Goal: Find contact information: Find contact information

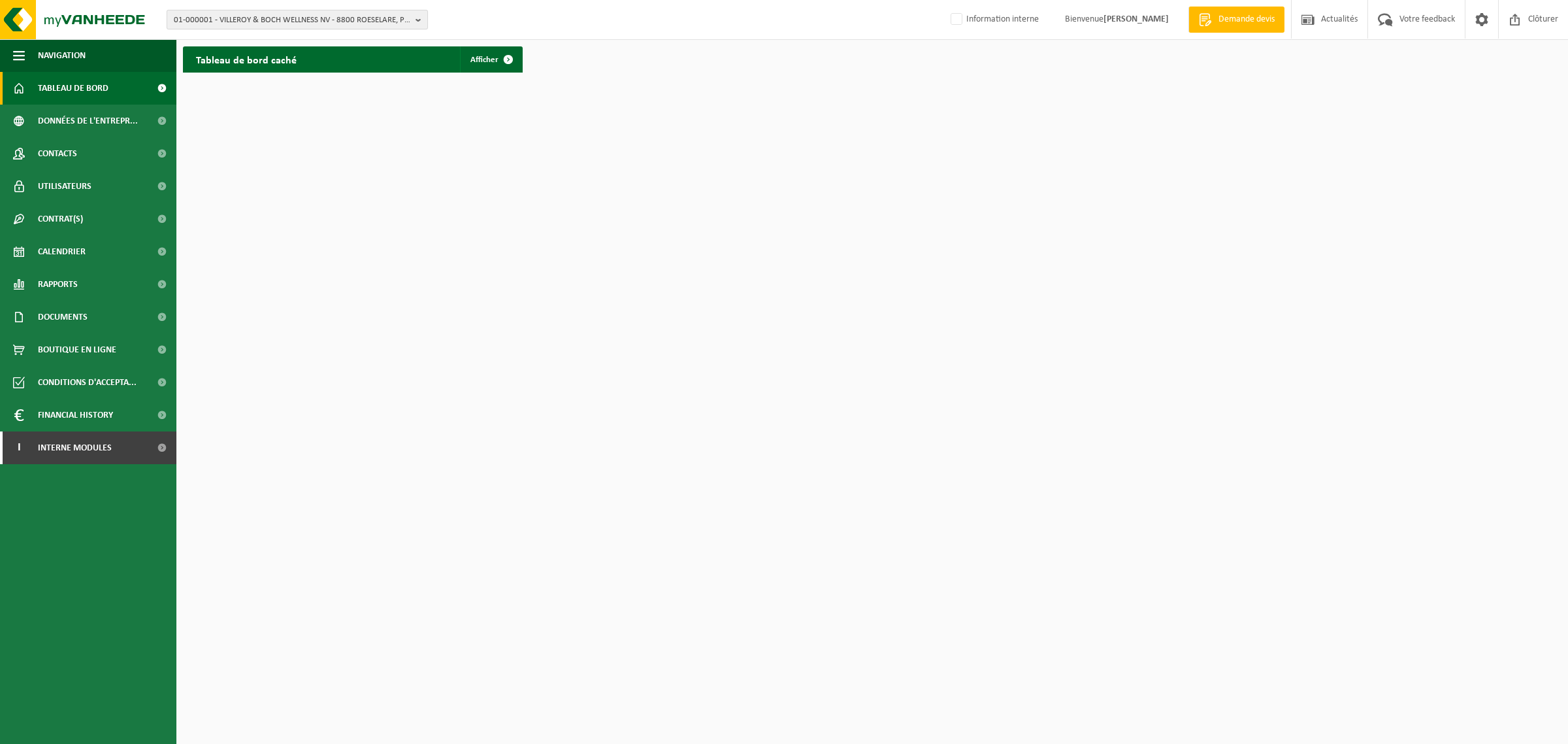
click at [315, 25] on span "01-000001 - VILLEROY & BOCH WELLNESS NV - 8800 ROESELARE, POPULIERSTRAAT 1" at bounding box center [291, 20] width 237 height 20
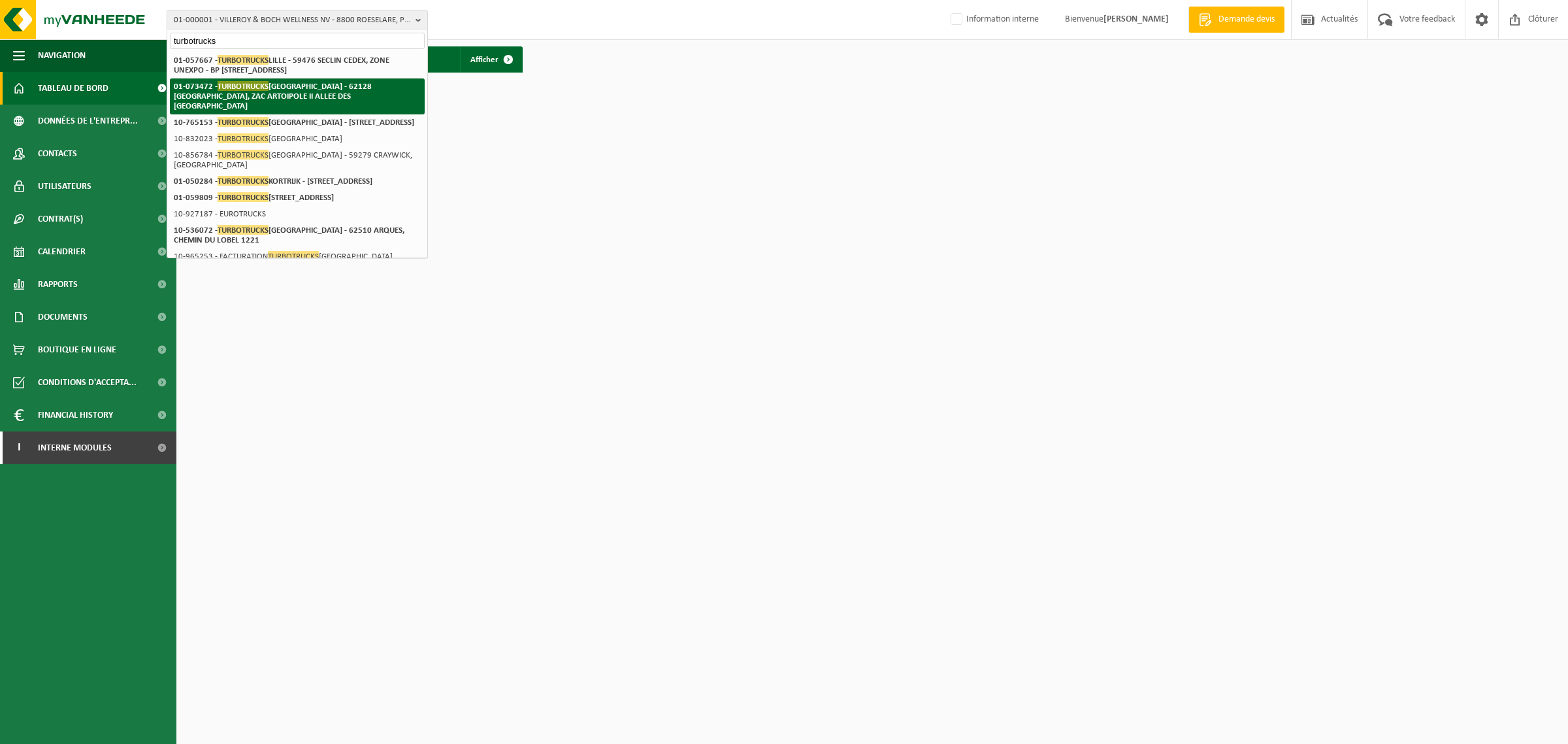
type input "turbotrucks"
click at [288, 86] on strong "01-073472 - TURBOTRUCKS ARRAS - 62128 WANCOURT, ZAC ARTOIPOLE II ALLEE DES PAYS…" at bounding box center [272, 95] width 198 height 29
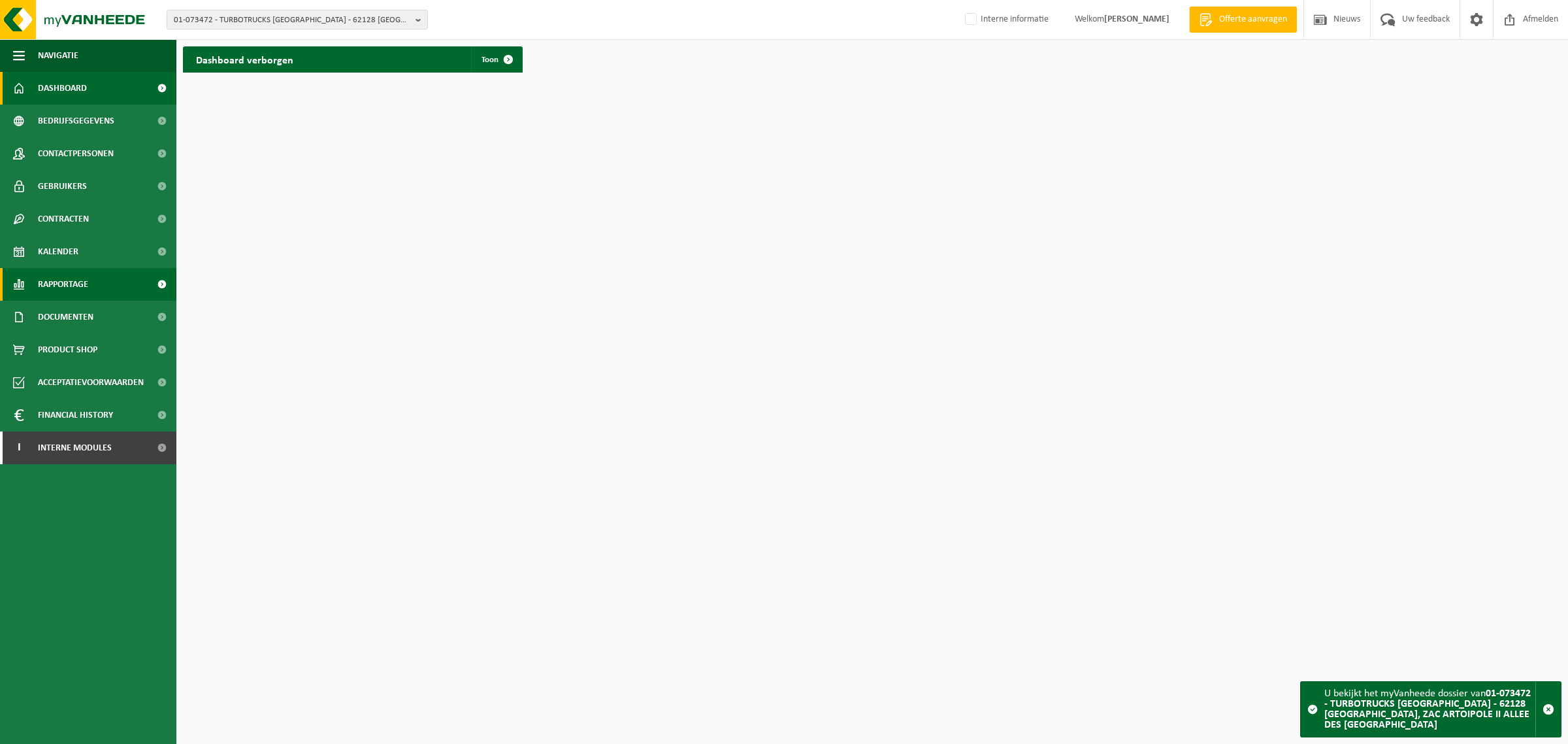
click at [57, 288] on span "Rapportage" at bounding box center [63, 284] width 50 height 33
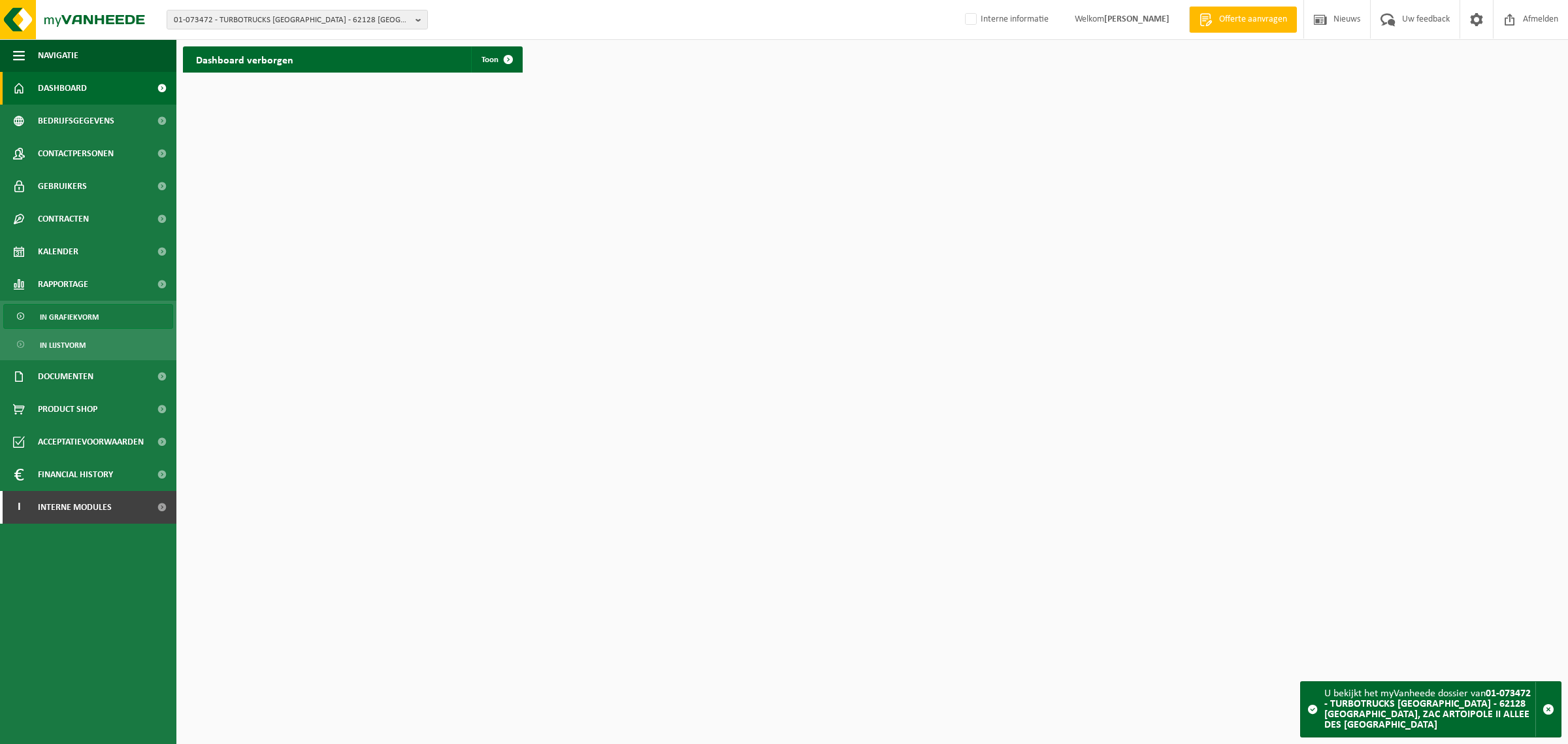
click at [67, 315] on span "In grafiekvorm" at bounding box center [69, 317] width 59 height 25
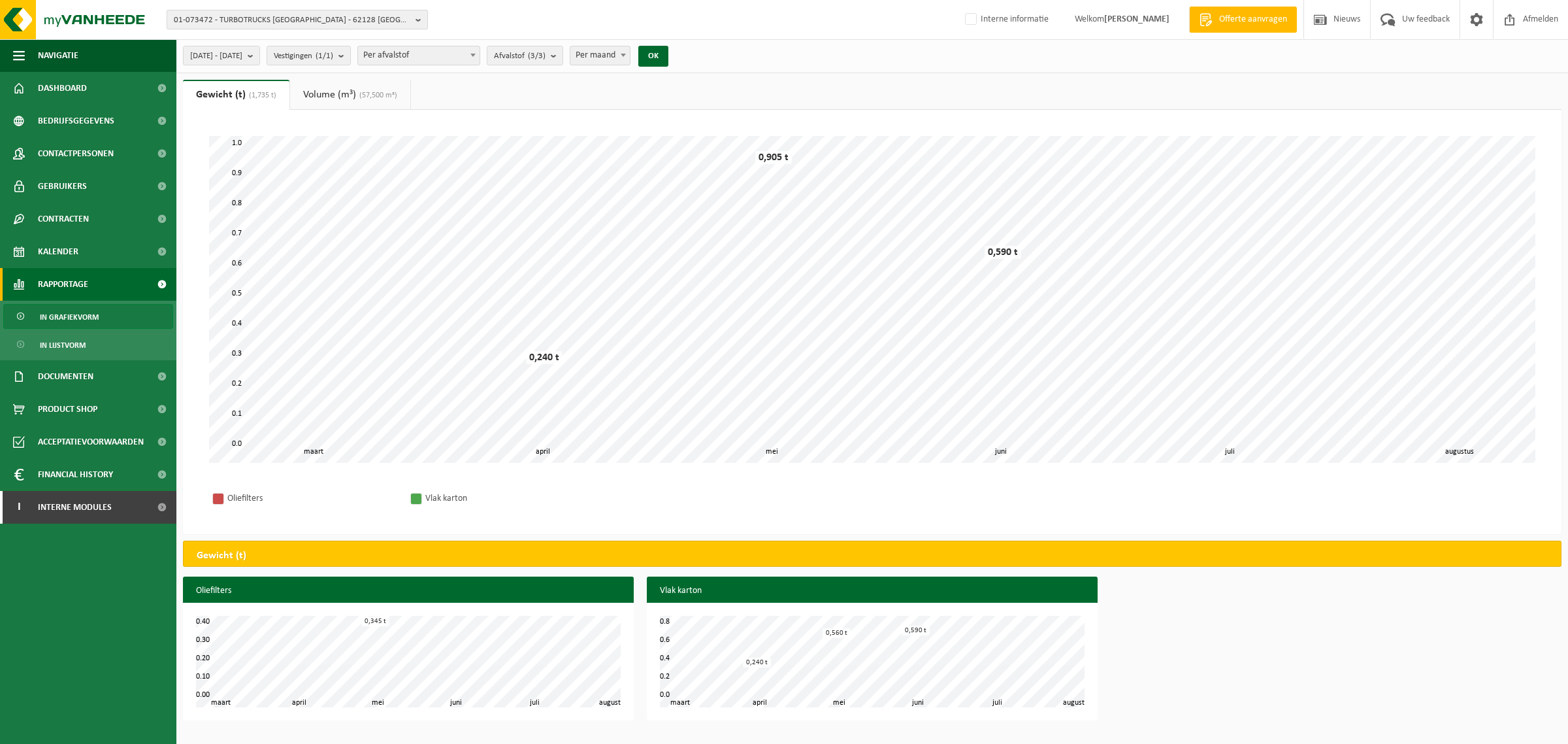
click at [305, 22] on span "01-073472 - TURBOTRUCKS [GEOGRAPHIC_DATA] - 62128 [GEOGRAPHIC_DATA], ZAC ARTOIP…" at bounding box center [291, 20] width 237 height 20
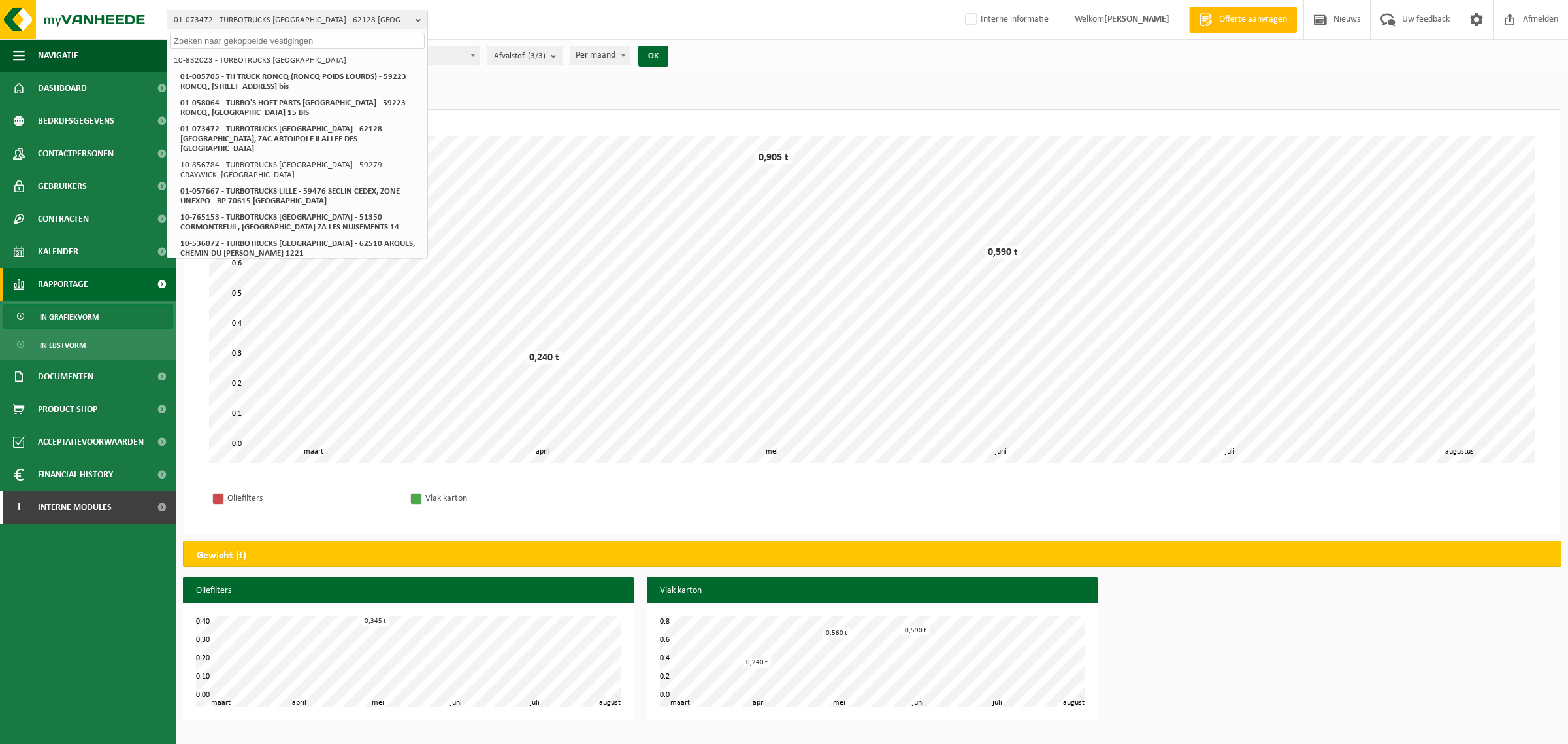
click at [305, 22] on span "01-073472 - TURBOTRUCKS [GEOGRAPHIC_DATA] - 62128 [GEOGRAPHIC_DATA], ZAC ARTOIP…" at bounding box center [291, 20] width 237 height 20
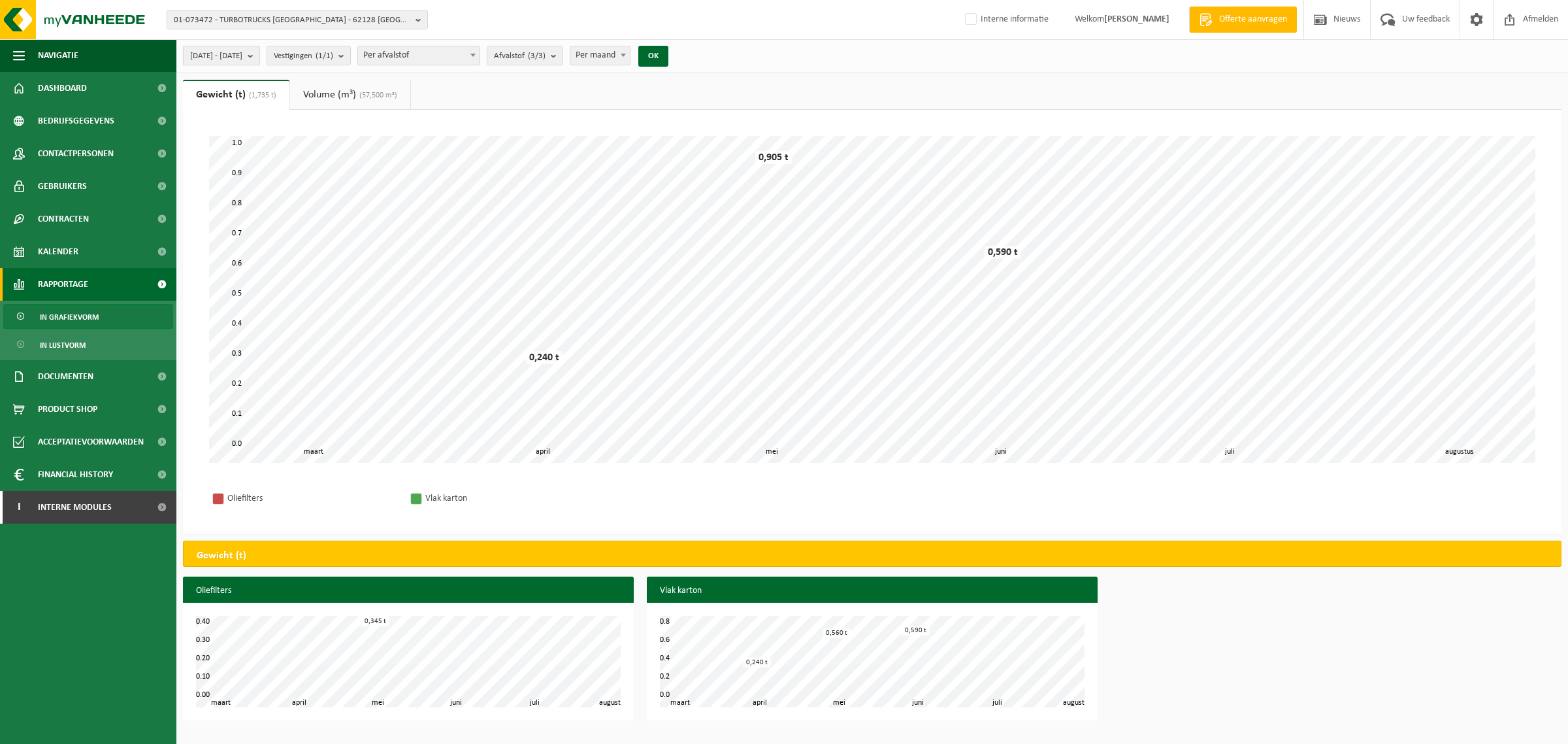
click at [243, 56] on span "2025-03-01 - 2025-08-14" at bounding box center [217, 56] width 52 height 20
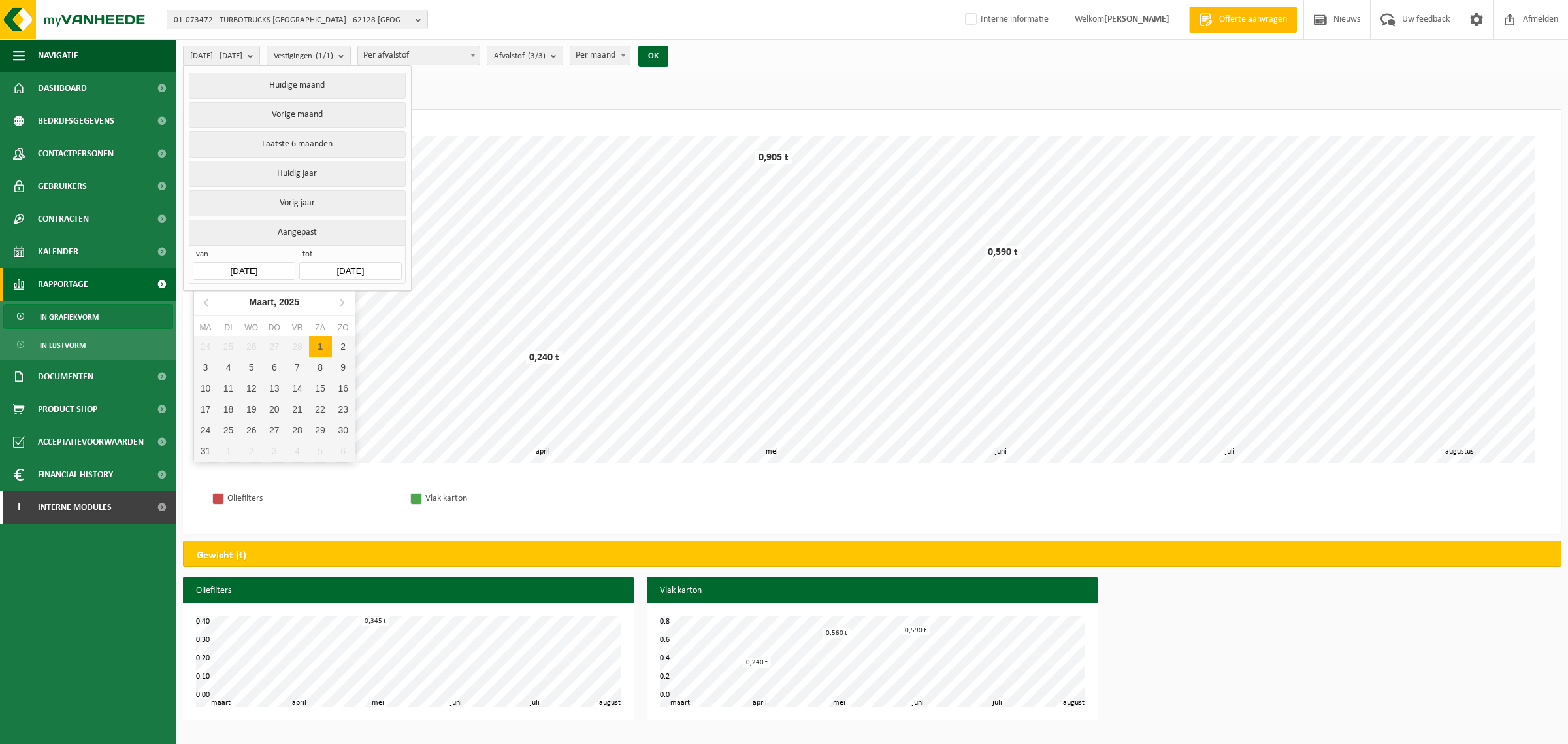
click at [257, 272] on input "2025-03-01" at bounding box center [244, 272] width 102 height 18
click at [282, 306] on icon "2025" at bounding box center [289, 302] width 20 height 9
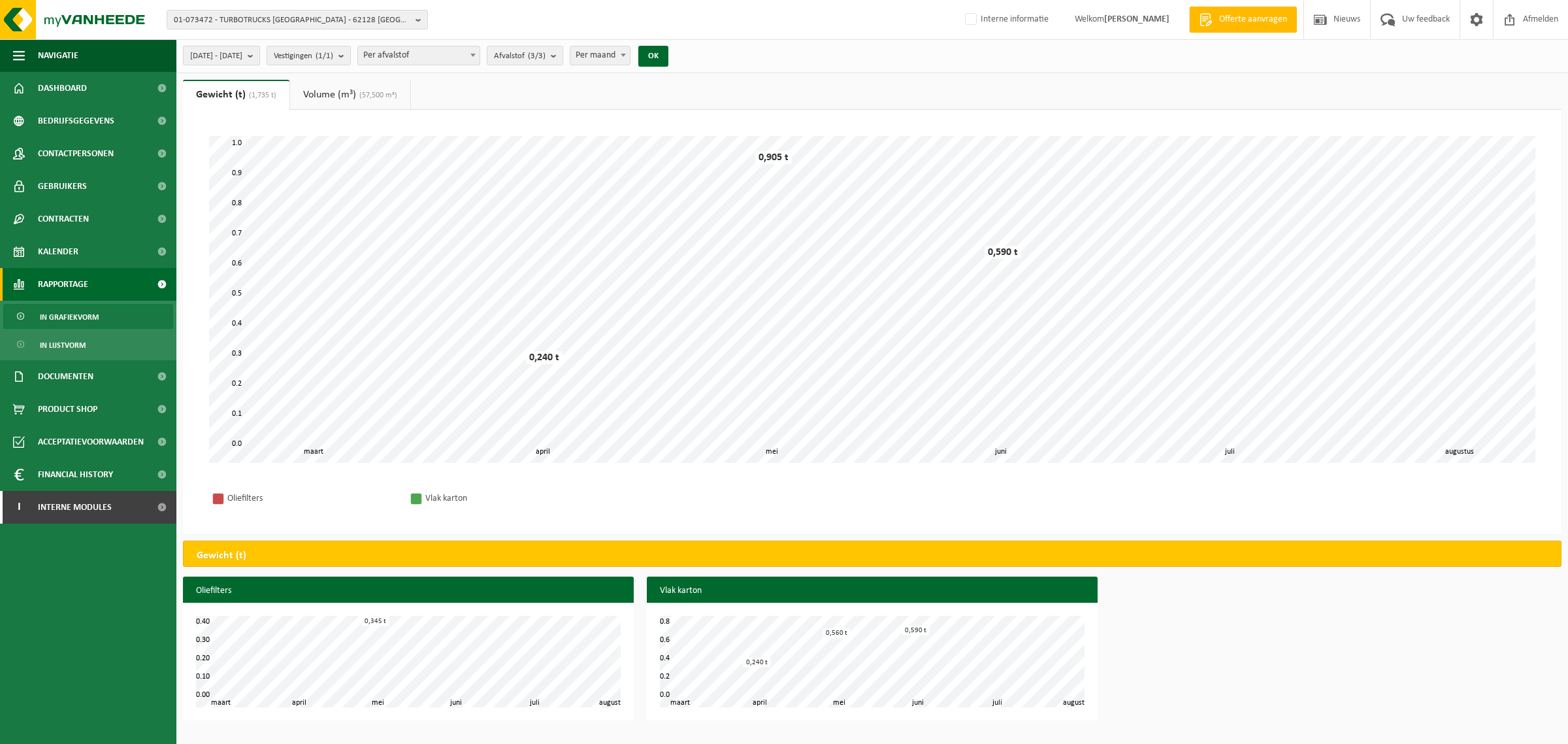
click at [243, 58] on span "2025-03-01 - 2025-08-14" at bounding box center [217, 56] width 52 height 20
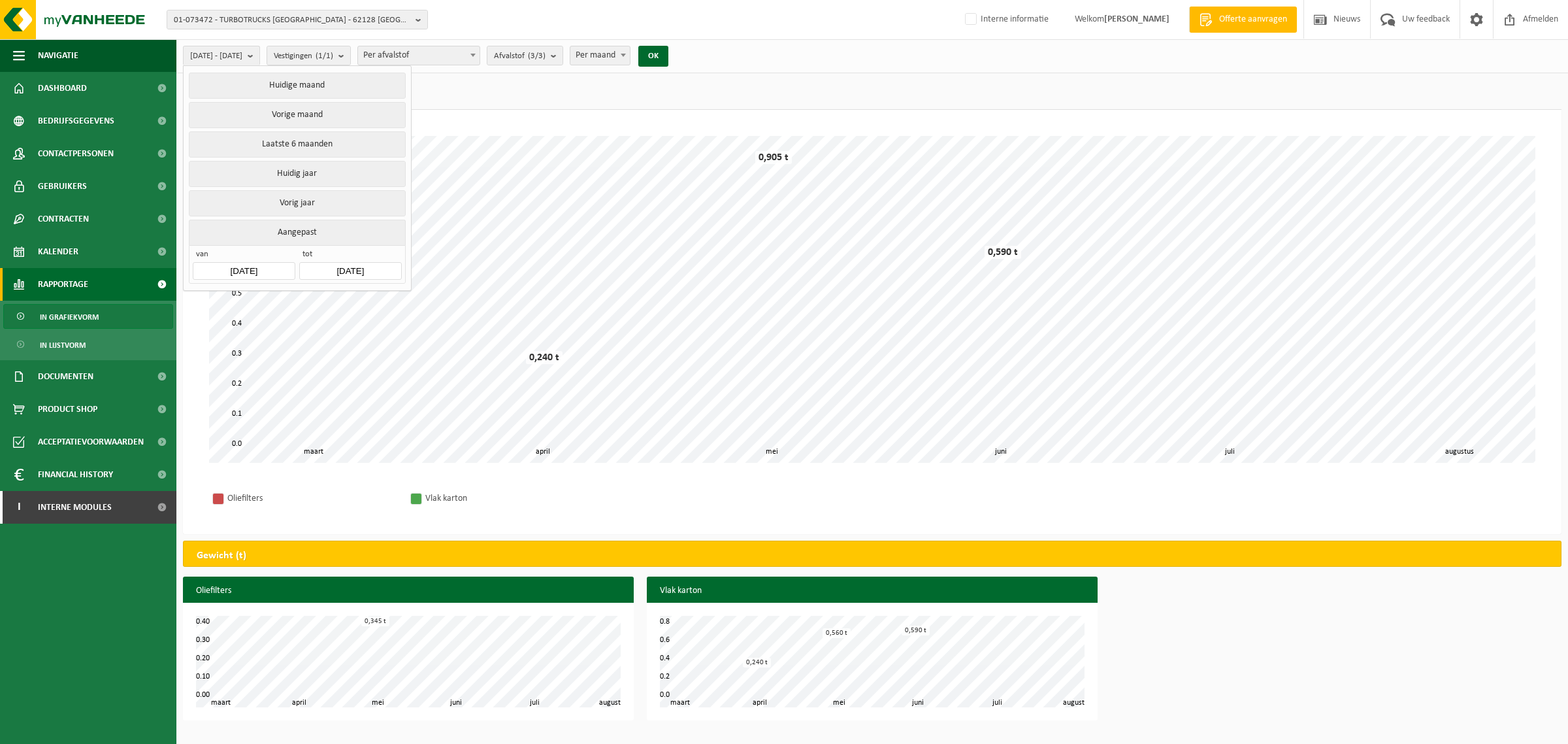
click at [247, 270] on input "[DATE]" at bounding box center [244, 272] width 102 height 18
click at [206, 304] on icon at bounding box center [206, 303] width 3 height 7
click at [217, 321] on div "Jan" at bounding box center [221, 329] width 54 height 27
click at [340, 347] on div "1" at bounding box center [343, 347] width 23 height 21
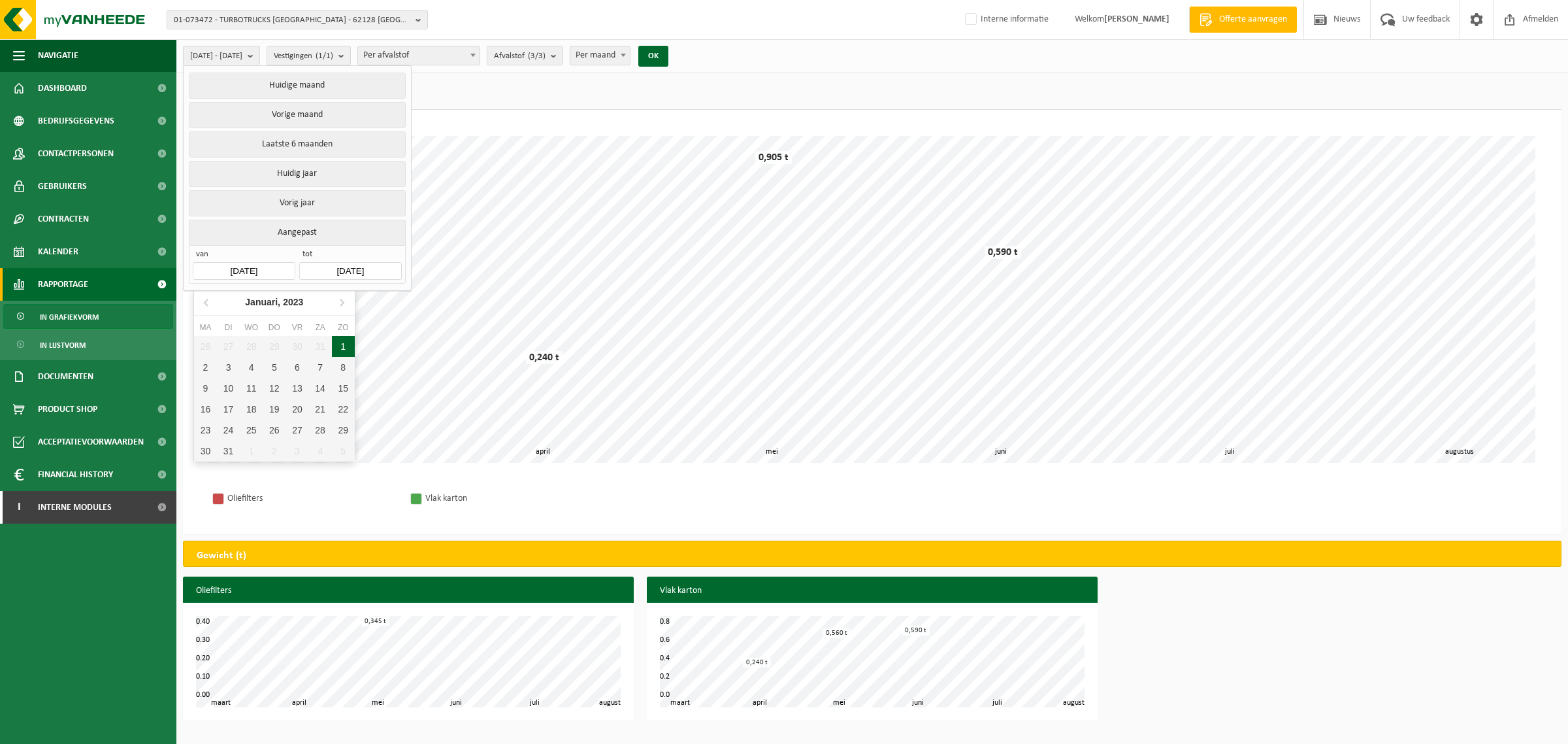
type input "2023-01-01"
click at [669, 52] on button "OK" at bounding box center [654, 56] width 30 height 21
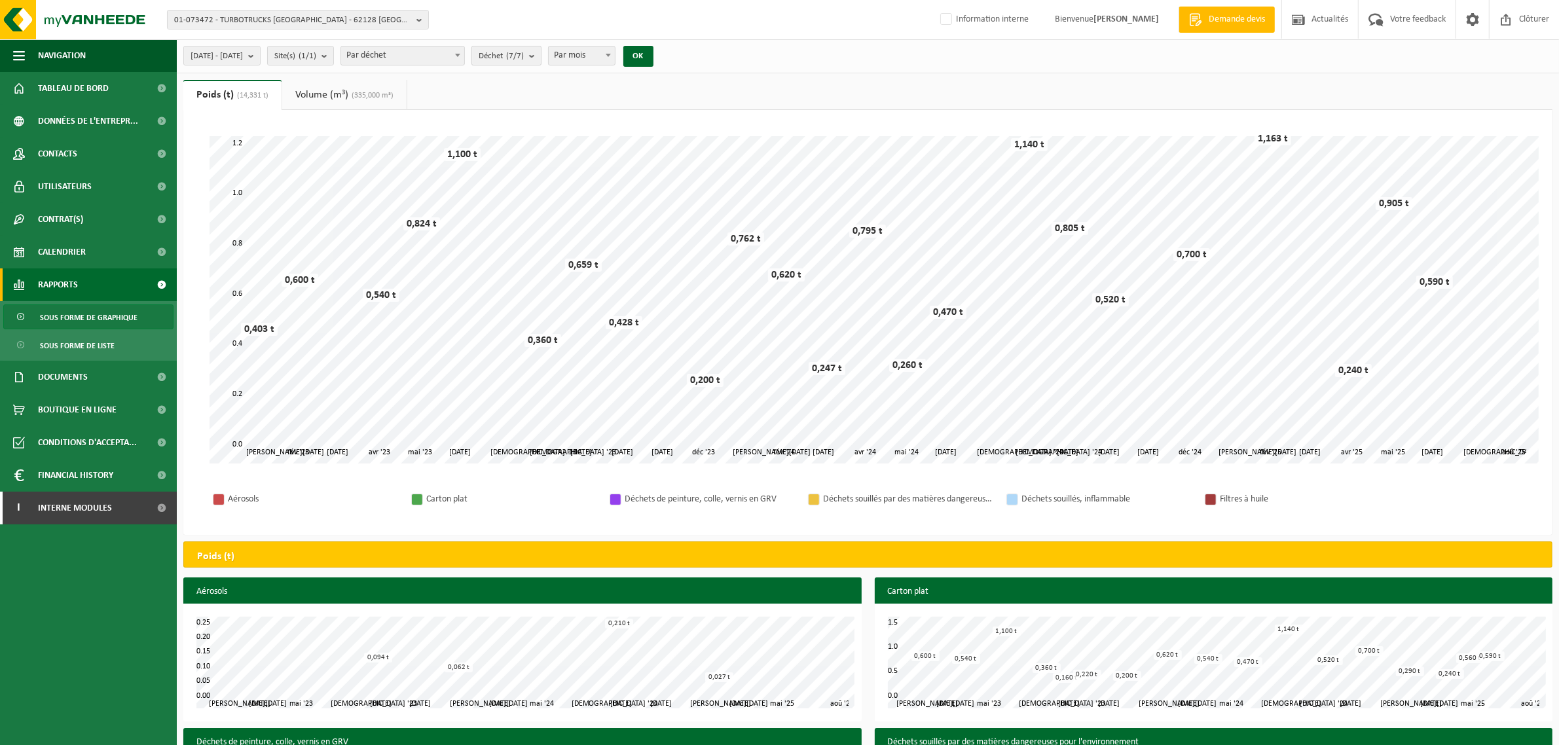
click at [541, 57] on b "submit" at bounding box center [535, 55] width 12 height 18
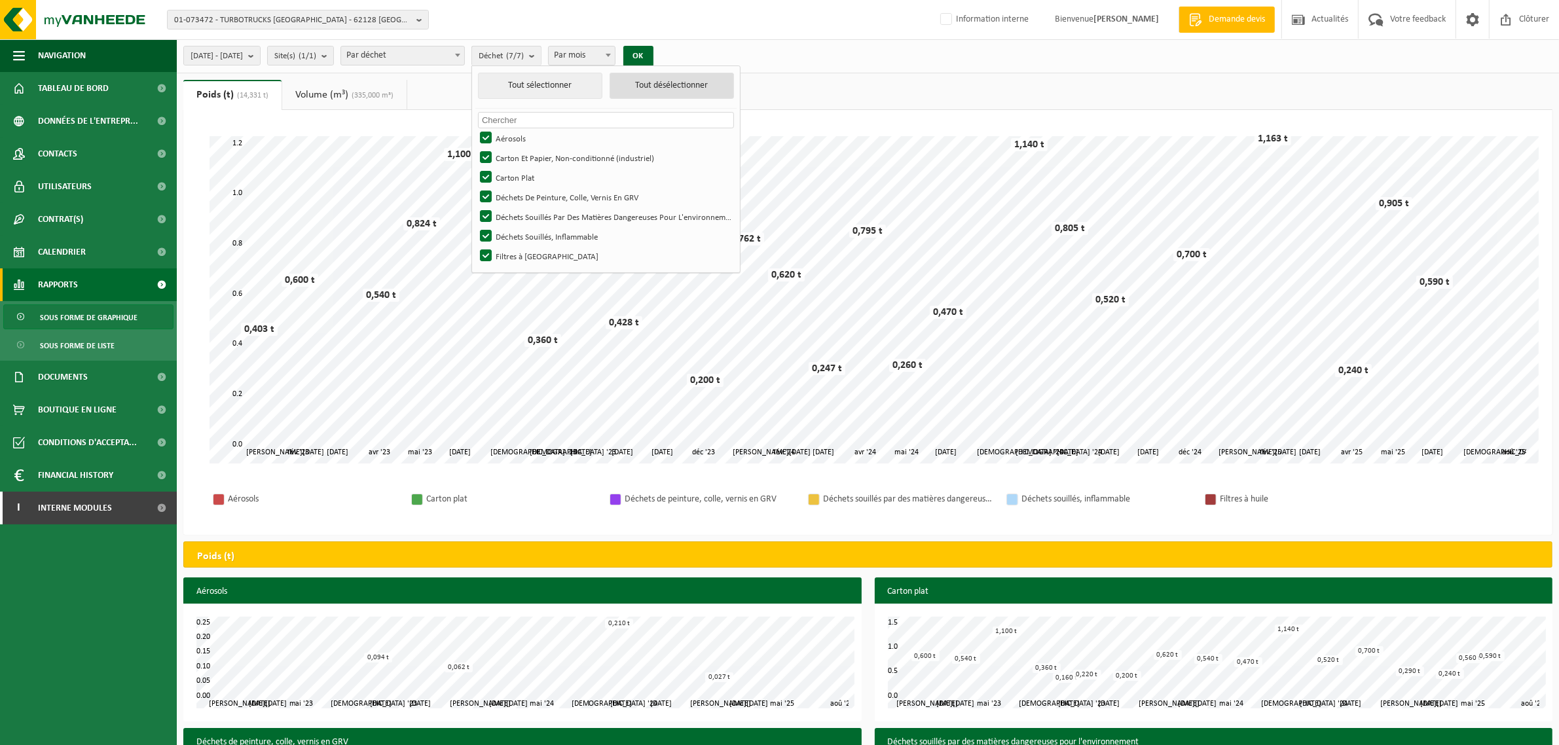
click at [709, 89] on button "Tout désélectionner" at bounding box center [672, 86] width 124 height 26
checkbox input "false"
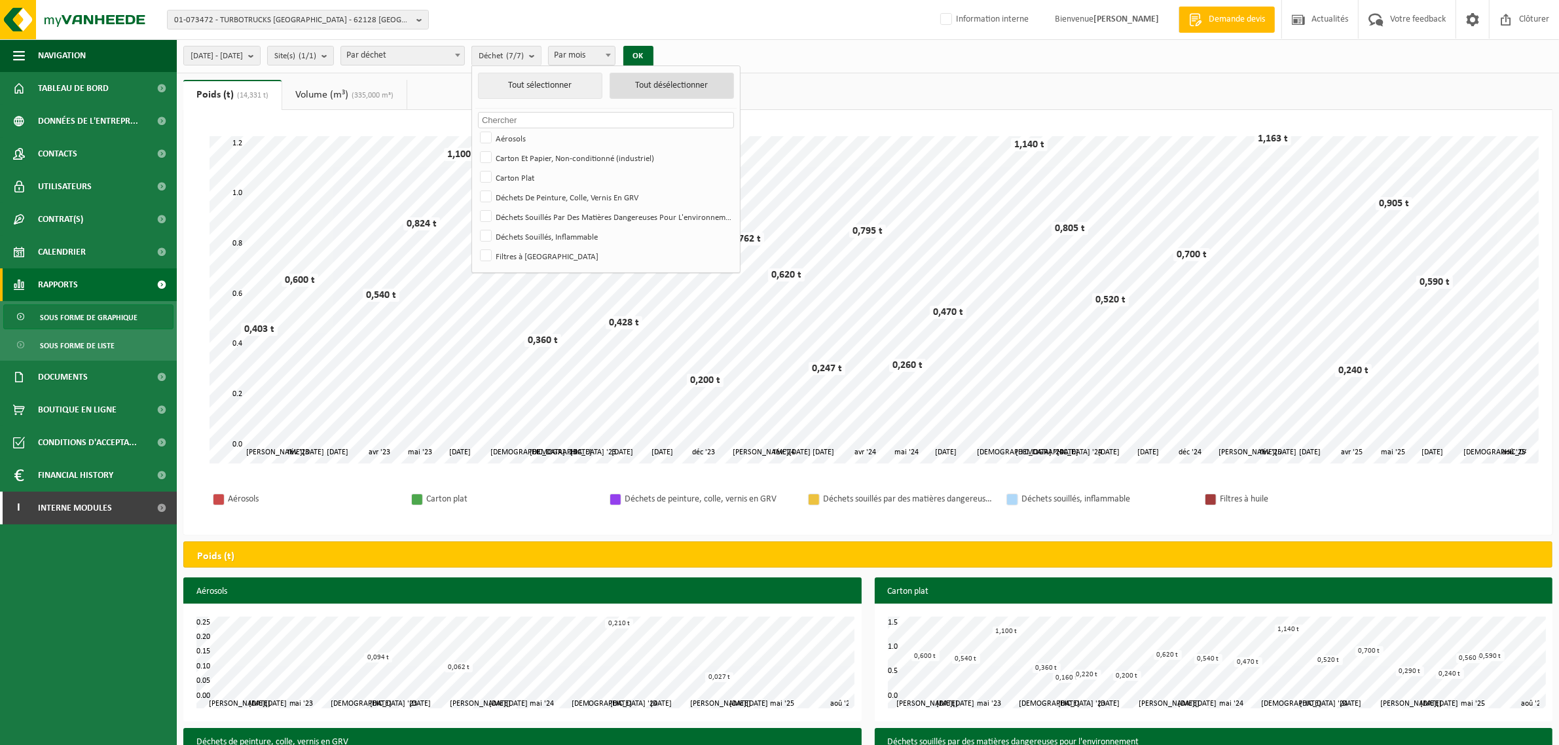
checkbox input "false"
click at [312, 20] on span "01-073472 - TURBOTRUCKS [GEOGRAPHIC_DATA] - 62128 [GEOGRAPHIC_DATA], ZAC ARTOIP…" at bounding box center [292, 20] width 237 height 20
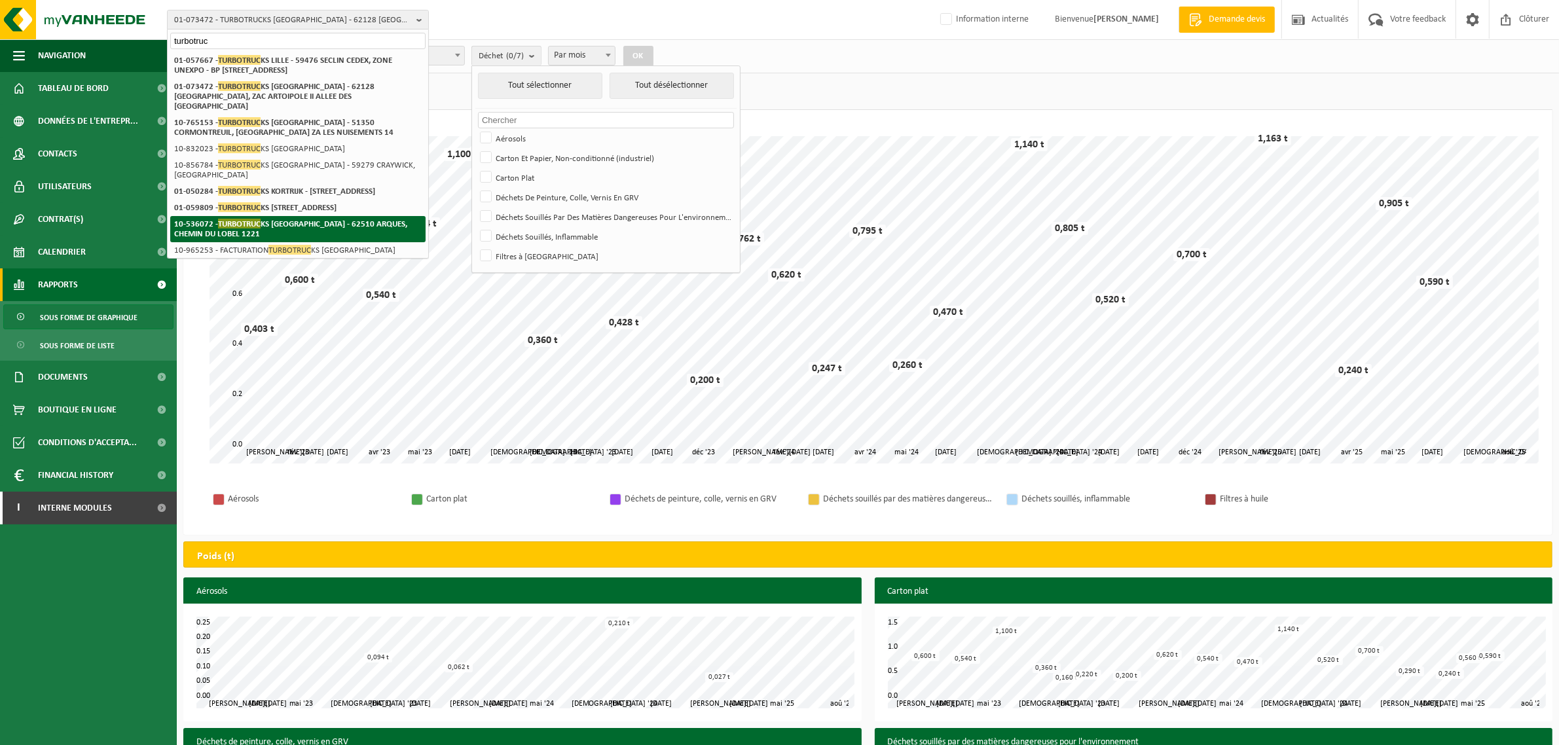
type input "turbotruc"
click at [238, 229] on span "TURBOTRUC" at bounding box center [239, 224] width 43 height 10
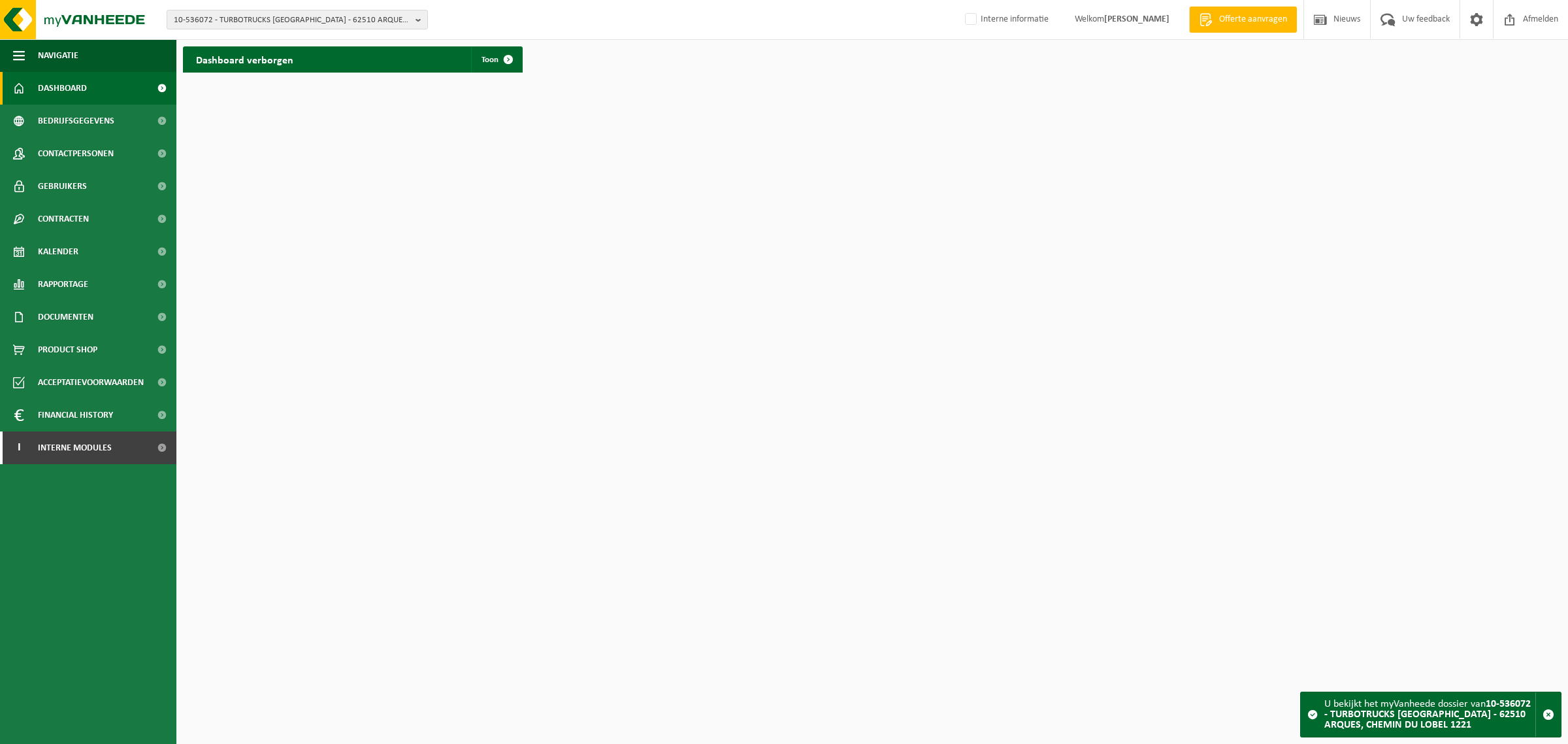
drag, startPoint x: 387, startPoint y: 264, endPoint x: 377, endPoint y: 263, distance: 10.0
click at [387, 264] on html "10-536072 - TURBOTRUCKS [GEOGRAPHIC_DATA] - 62510 ARQUES, CHEMIN DU LOBEL 1221 …" at bounding box center [784, 372] width 1568 height 744
click at [86, 282] on span "Rapportage" at bounding box center [63, 284] width 50 height 33
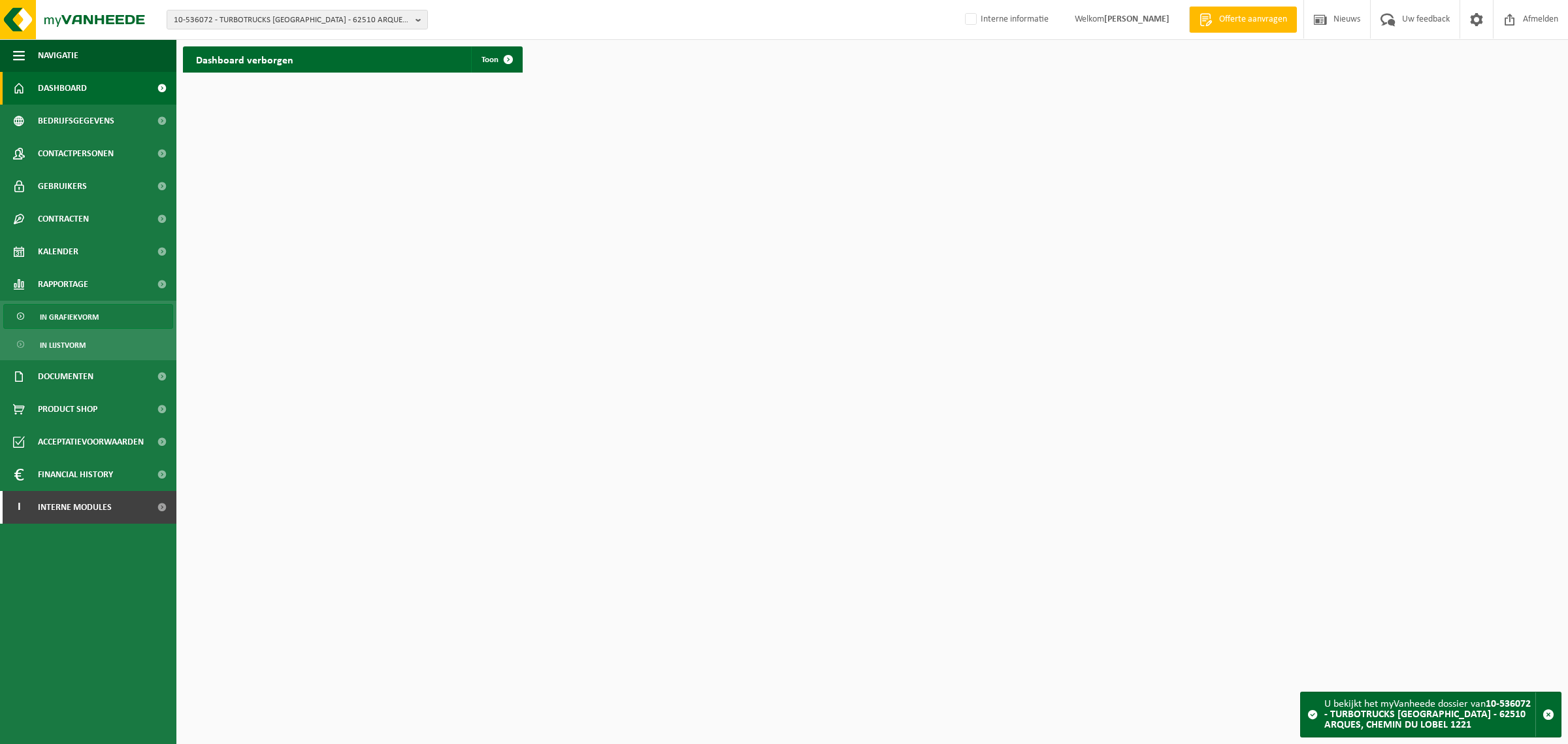
click at [73, 318] on span "In grafiekvorm" at bounding box center [69, 317] width 59 height 25
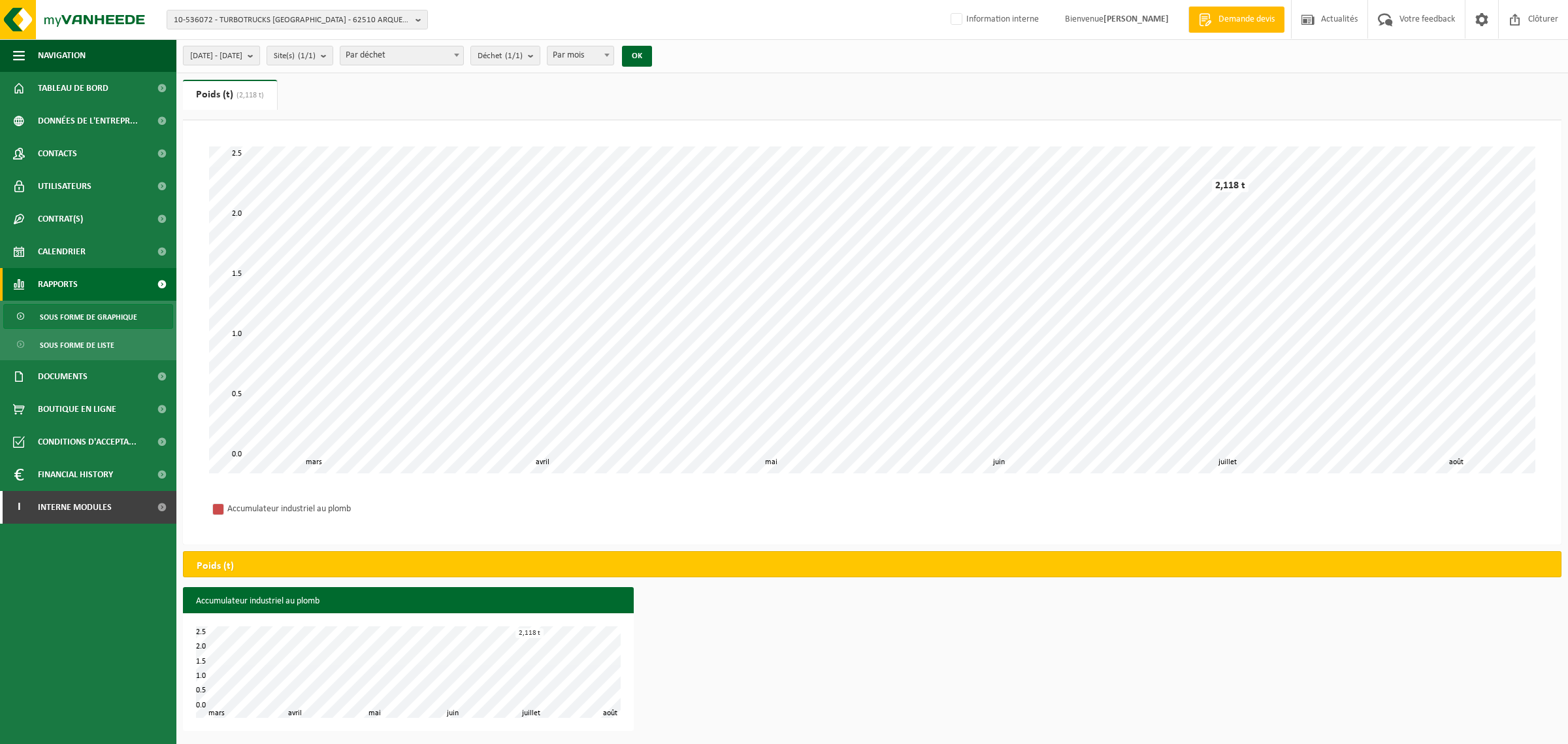
click at [260, 60] on b "submit" at bounding box center [254, 55] width 12 height 18
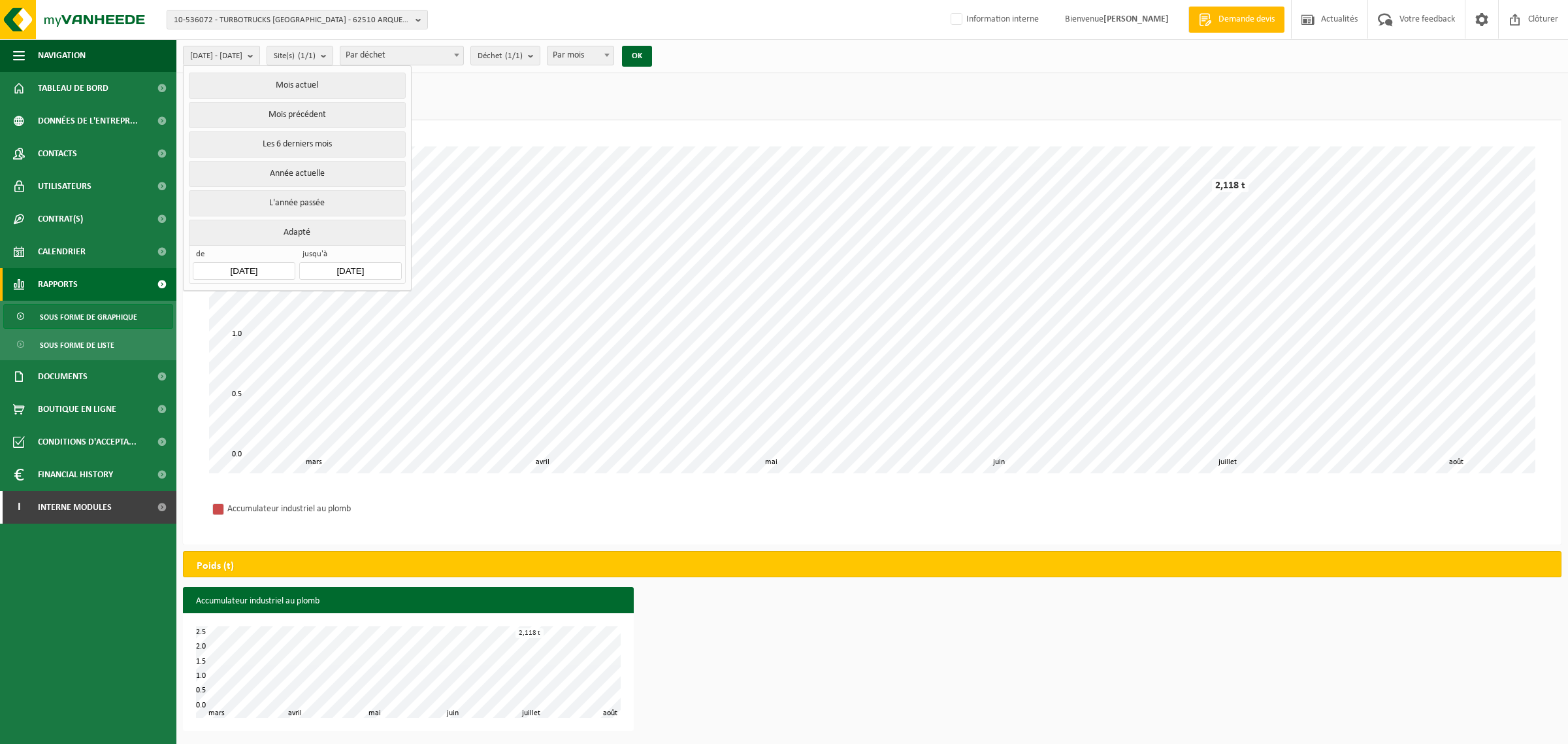
click at [225, 272] on input "2025-03-01" at bounding box center [244, 272] width 102 height 18
click at [273, 303] on div "Mars, 2025" at bounding box center [274, 302] width 58 height 21
click at [211, 300] on icon at bounding box center [207, 302] width 21 height 21
click at [223, 329] on div "Jan" at bounding box center [221, 329] width 54 height 27
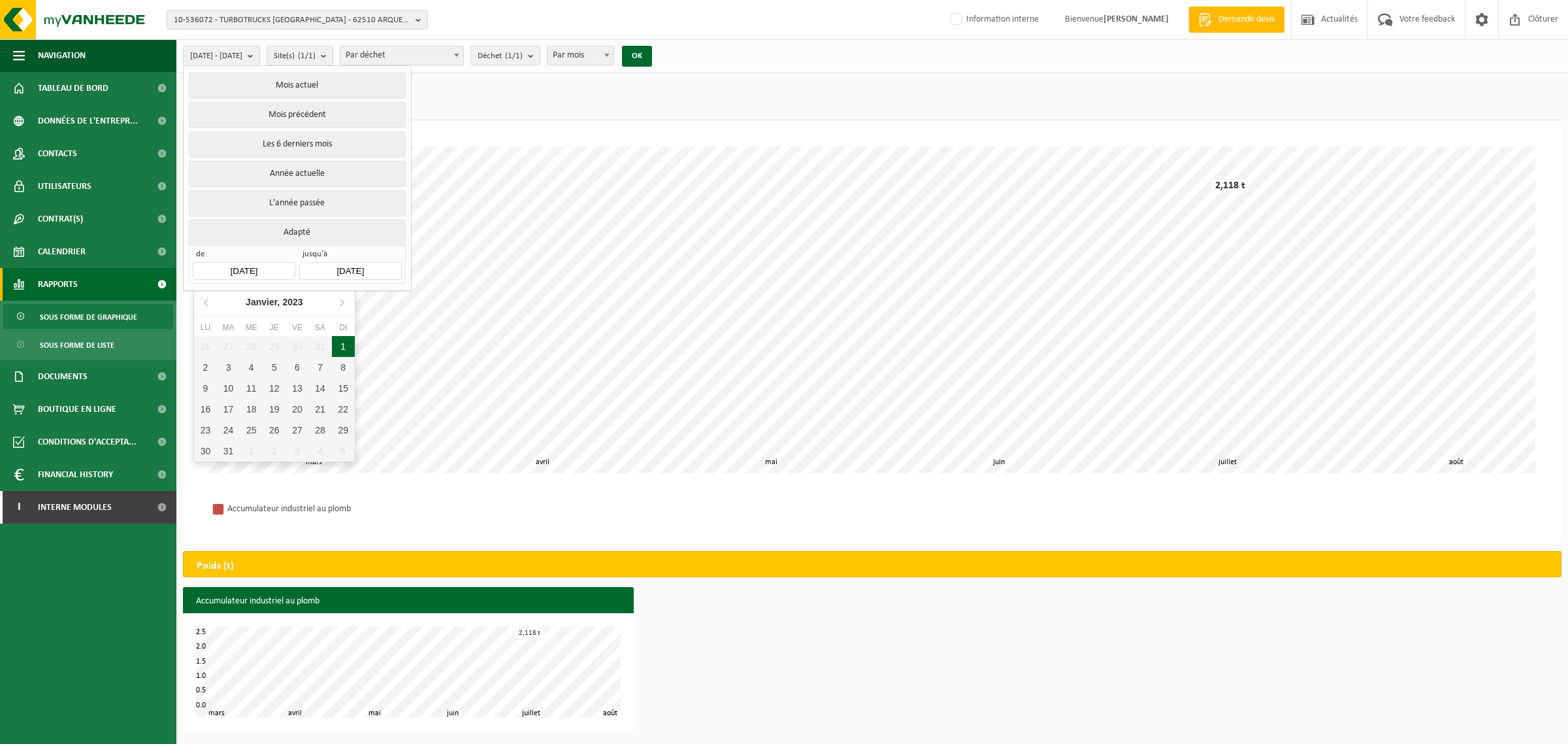
click at [341, 351] on div "1" at bounding box center [343, 347] width 23 height 21
type input "2023-01-01"
click at [652, 57] on button "OK" at bounding box center [637, 56] width 30 height 21
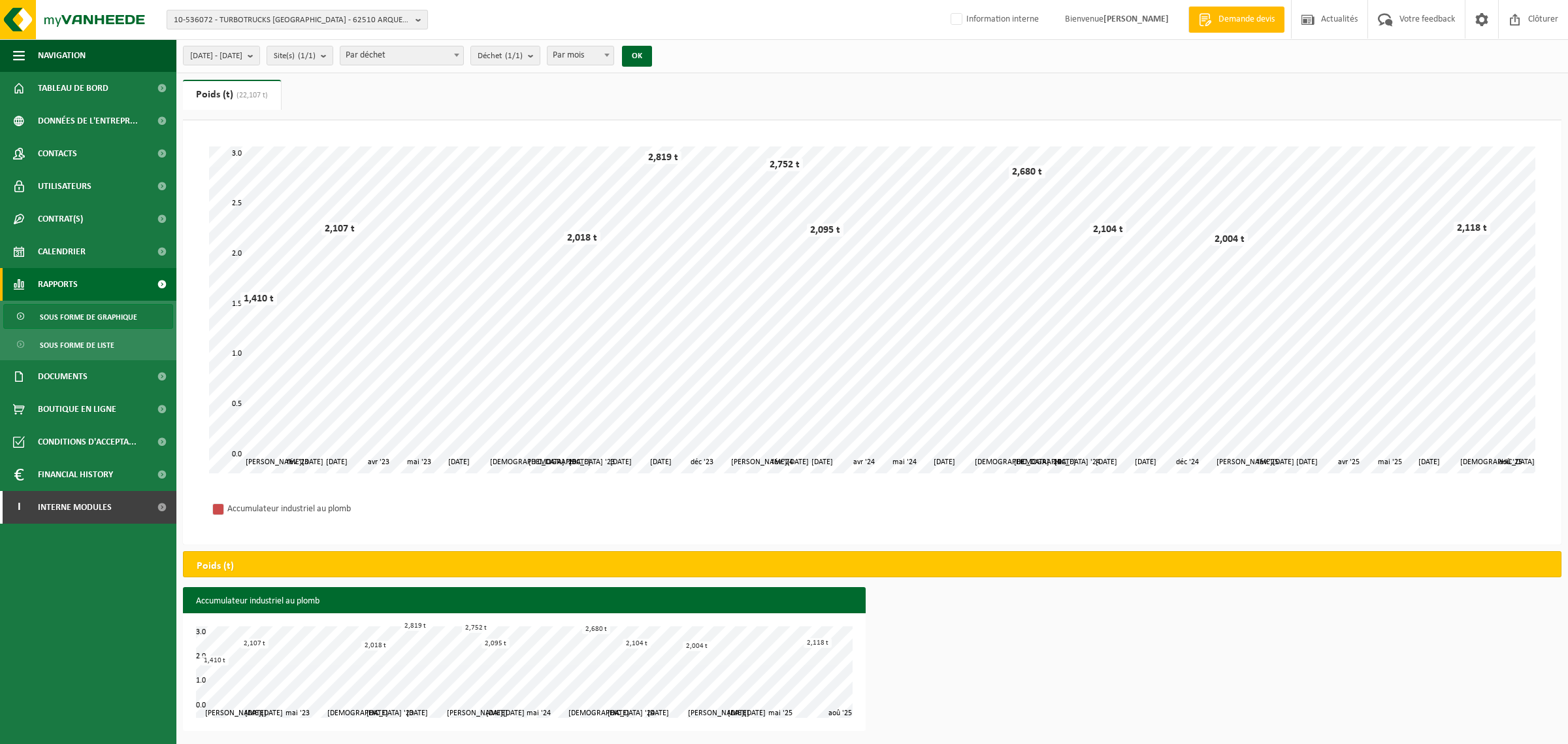
click at [260, 12] on span "10-536072 - TURBOTRUCKS [GEOGRAPHIC_DATA] - 62510 ARQUES, CHEMIN DU LOBEL 1221" at bounding box center [291, 20] width 237 height 20
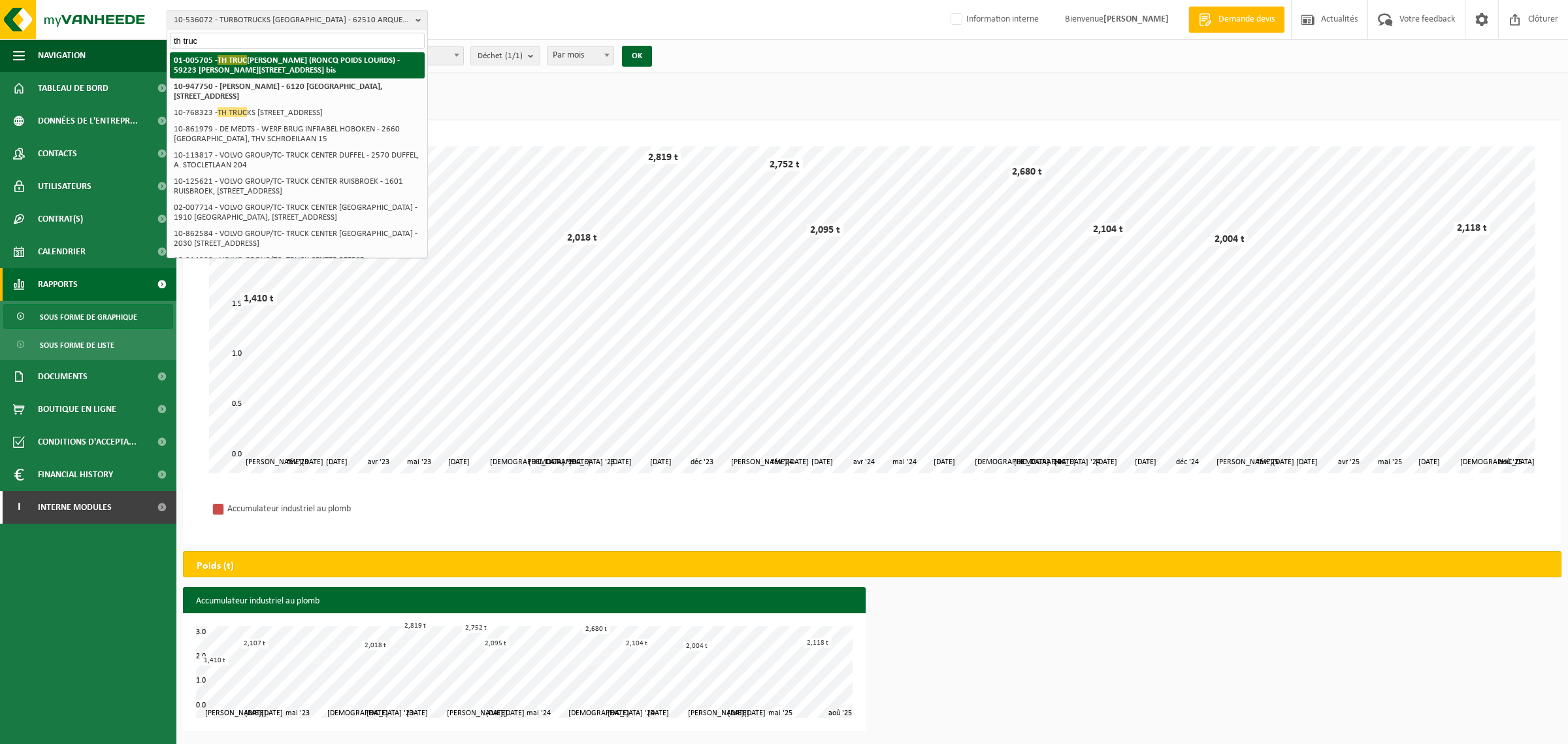
type input "th truc"
click at [236, 59] on span "TH TRUC" at bounding box center [232, 60] width 29 height 10
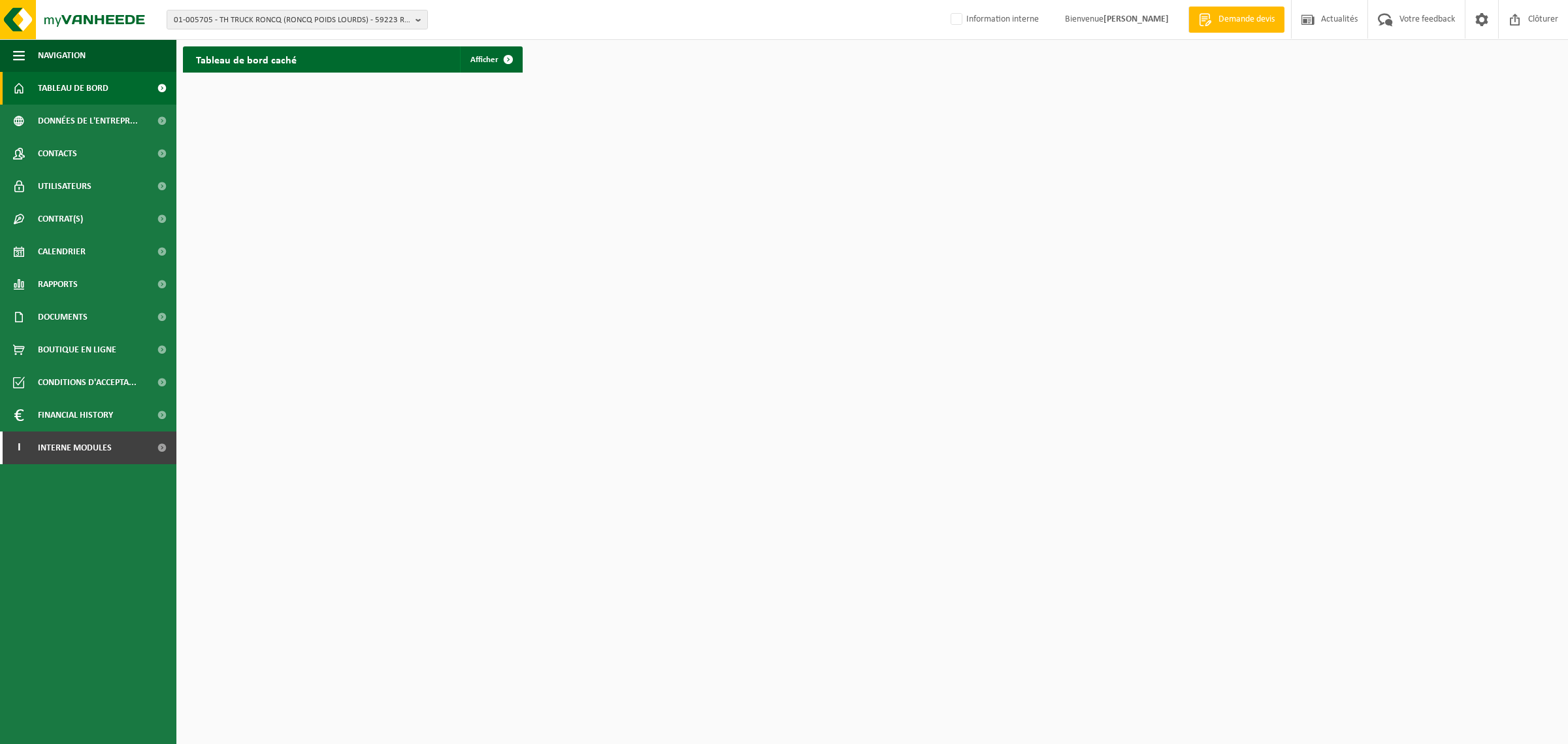
drag, startPoint x: 61, startPoint y: 282, endPoint x: 69, endPoint y: 302, distance: 21.5
click at [61, 282] on span "Rapports" at bounding box center [58, 284] width 40 height 33
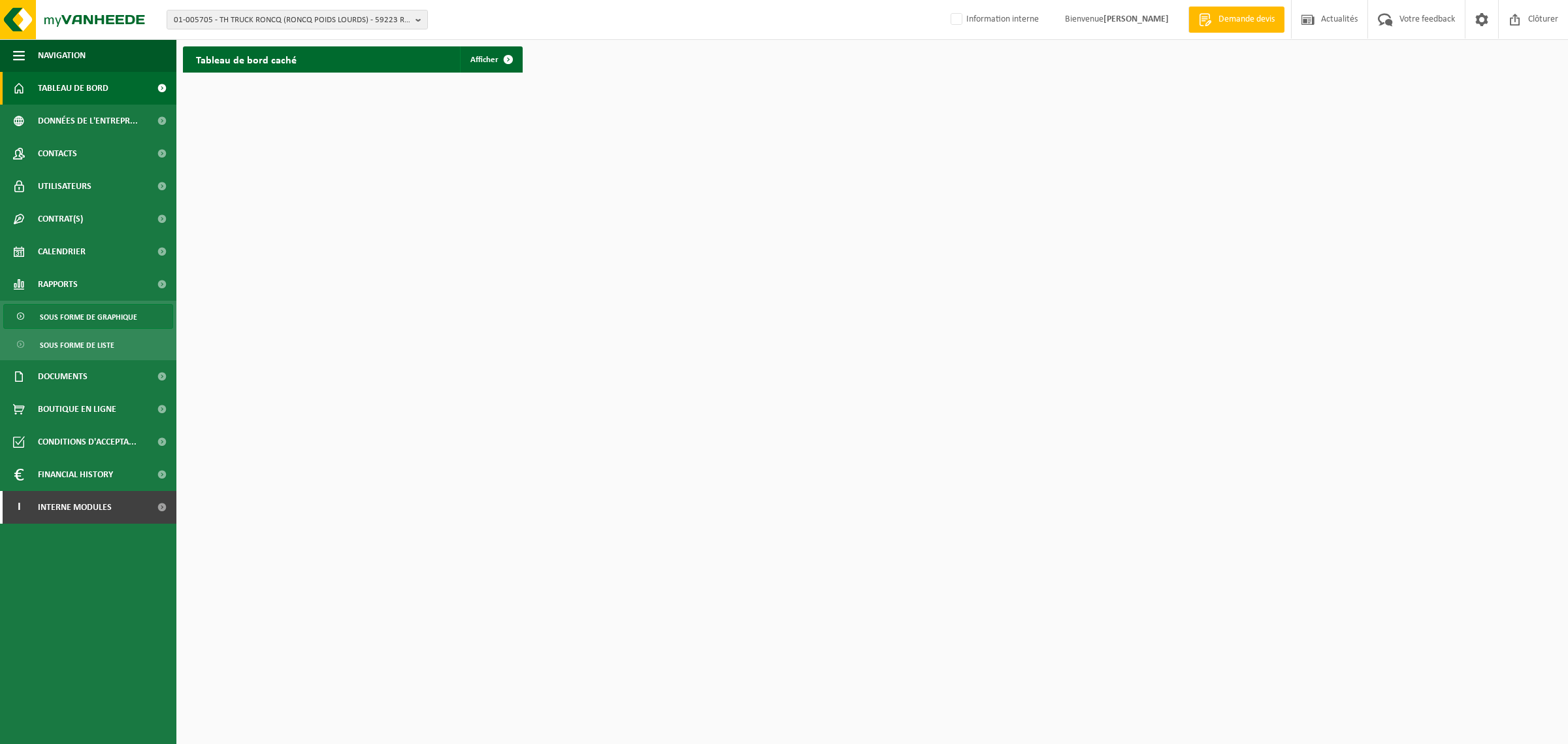
click at [73, 325] on span "Sous forme de graphique" at bounding box center [89, 317] width 98 height 25
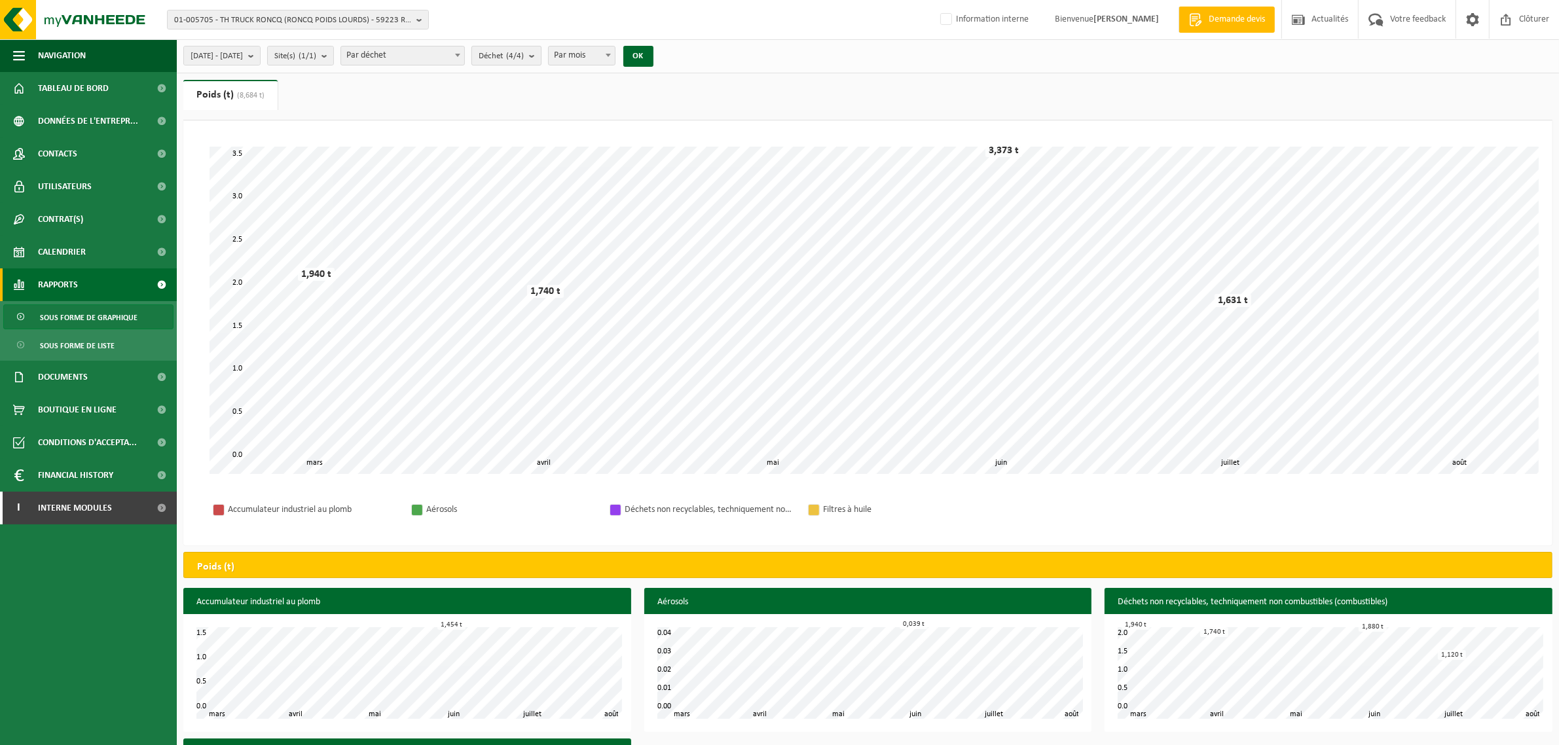
click at [541, 60] on button "Déchet (4/4)" at bounding box center [506, 56] width 70 height 20
click at [234, 51] on span "2025-03-01 - 2025-08-14" at bounding box center [217, 56] width 52 height 20
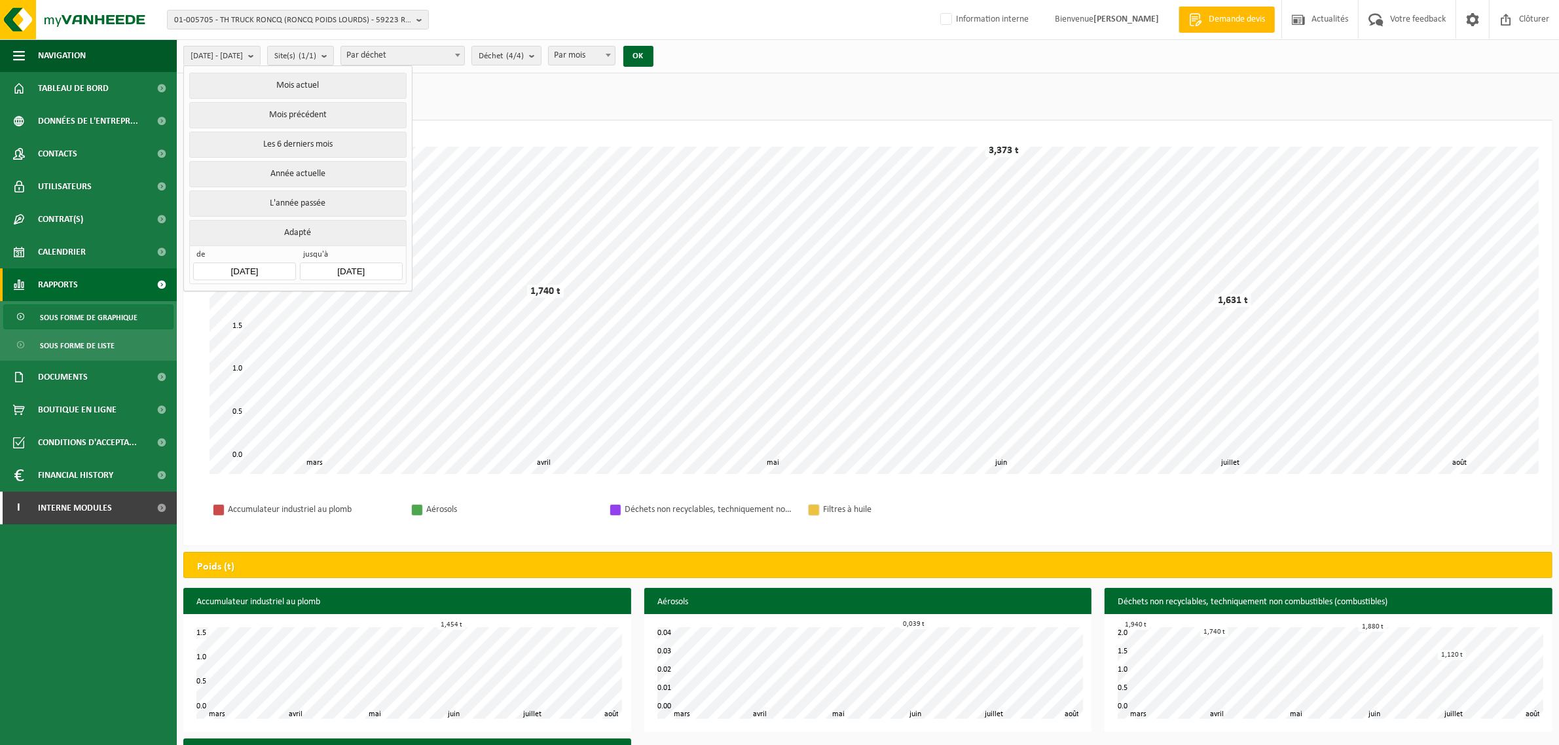
click at [231, 272] on input "2025-03-01" at bounding box center [244, 272] width 102 height 18
click at [256, 305] on div "Mars, 2025" at bounding box center [275, 302] width 58 height 21
click at [200, 304] on icon at bounding box center [207, 302] width 21 height 21
click at [231, 332] on div "Jan" at bounding box center [221, 329] width 54 height 27
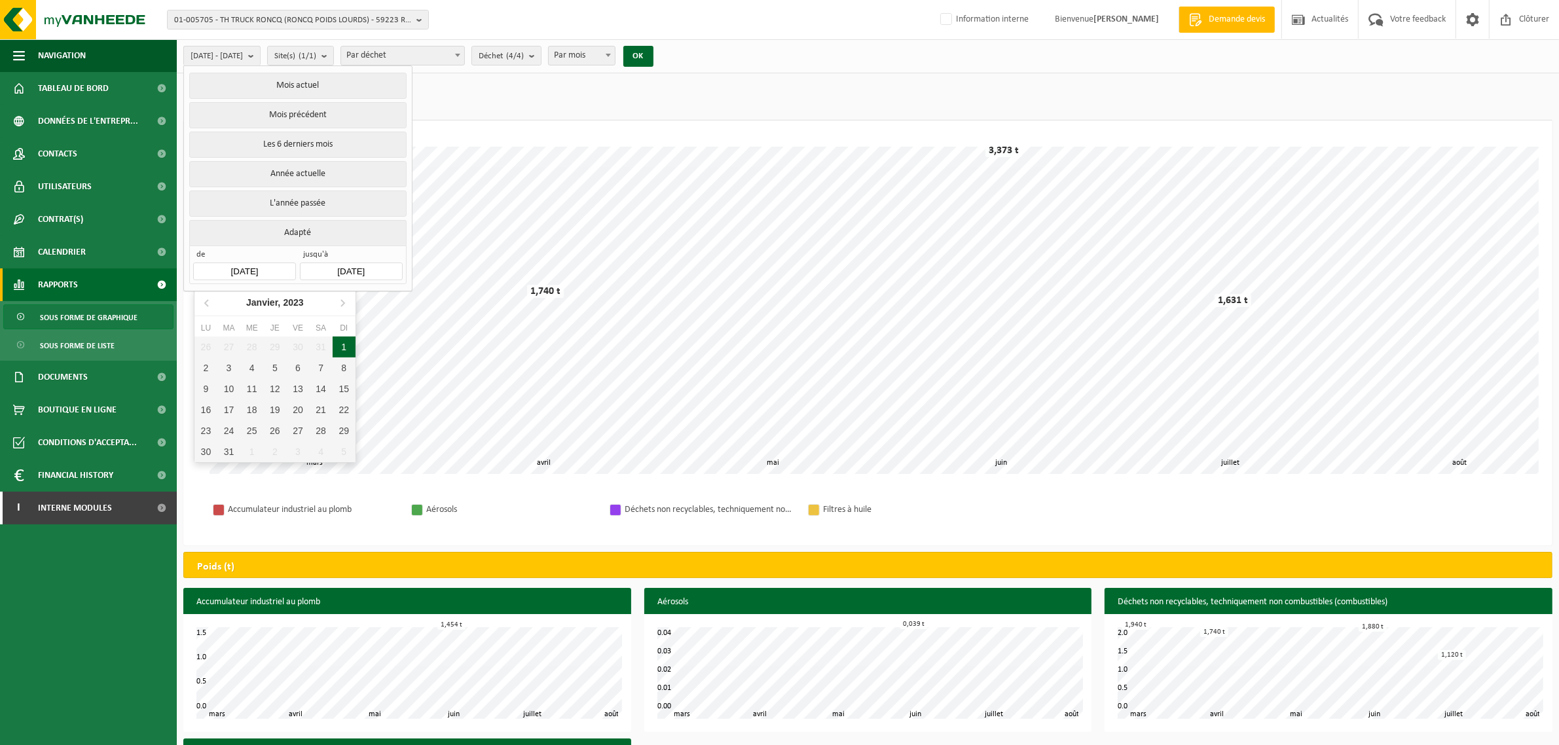
click at [346, 349] on div "1" at bounding box center [344, 347] width 23 height 21
type input "2023-01-01"
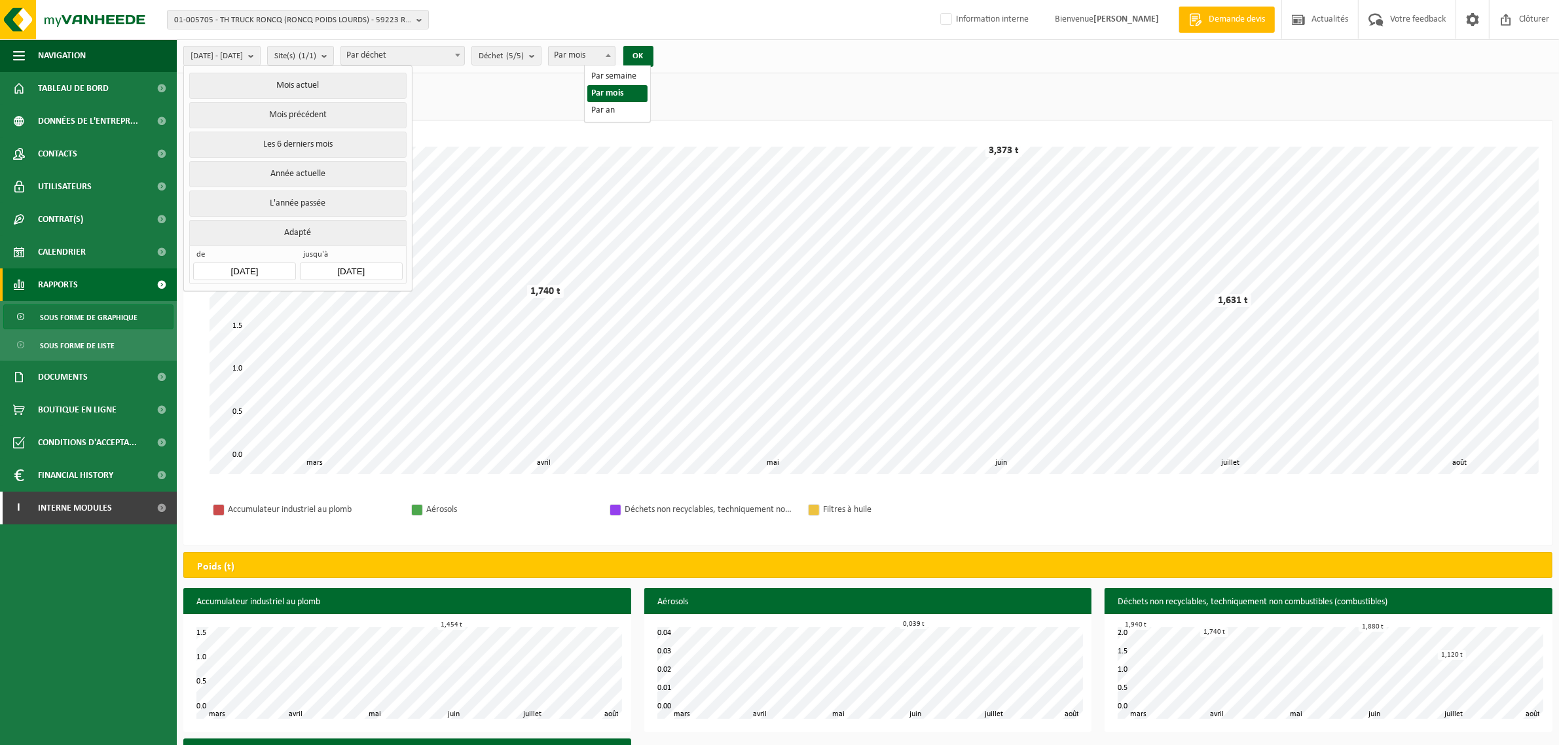
click at [606, 54] on span "Par mois" at bounding box center [582, 55] width 66 height 18
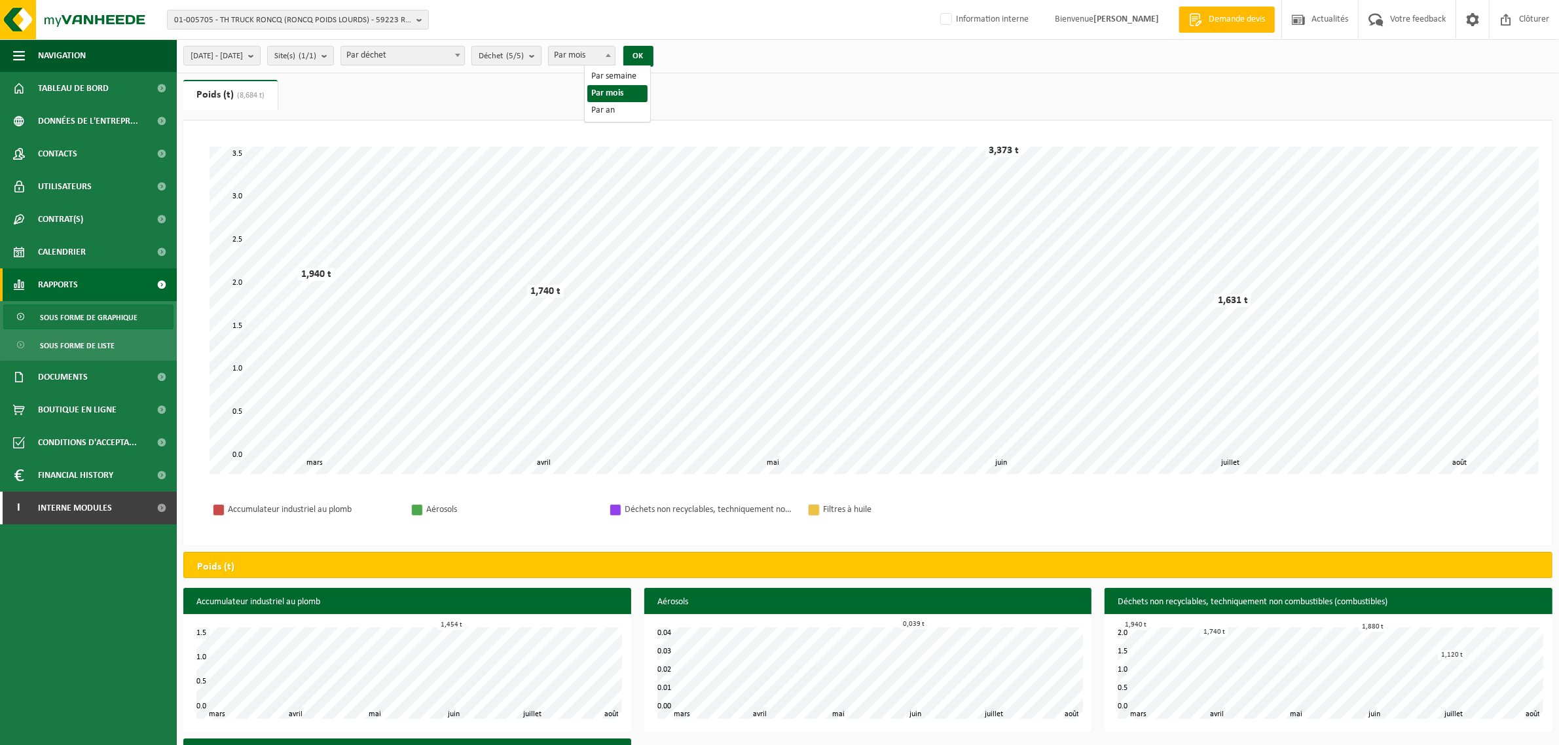
click at [541, 54] on button "Déchet (5/5)" at bounding box center [506, 56] width 70 height 20
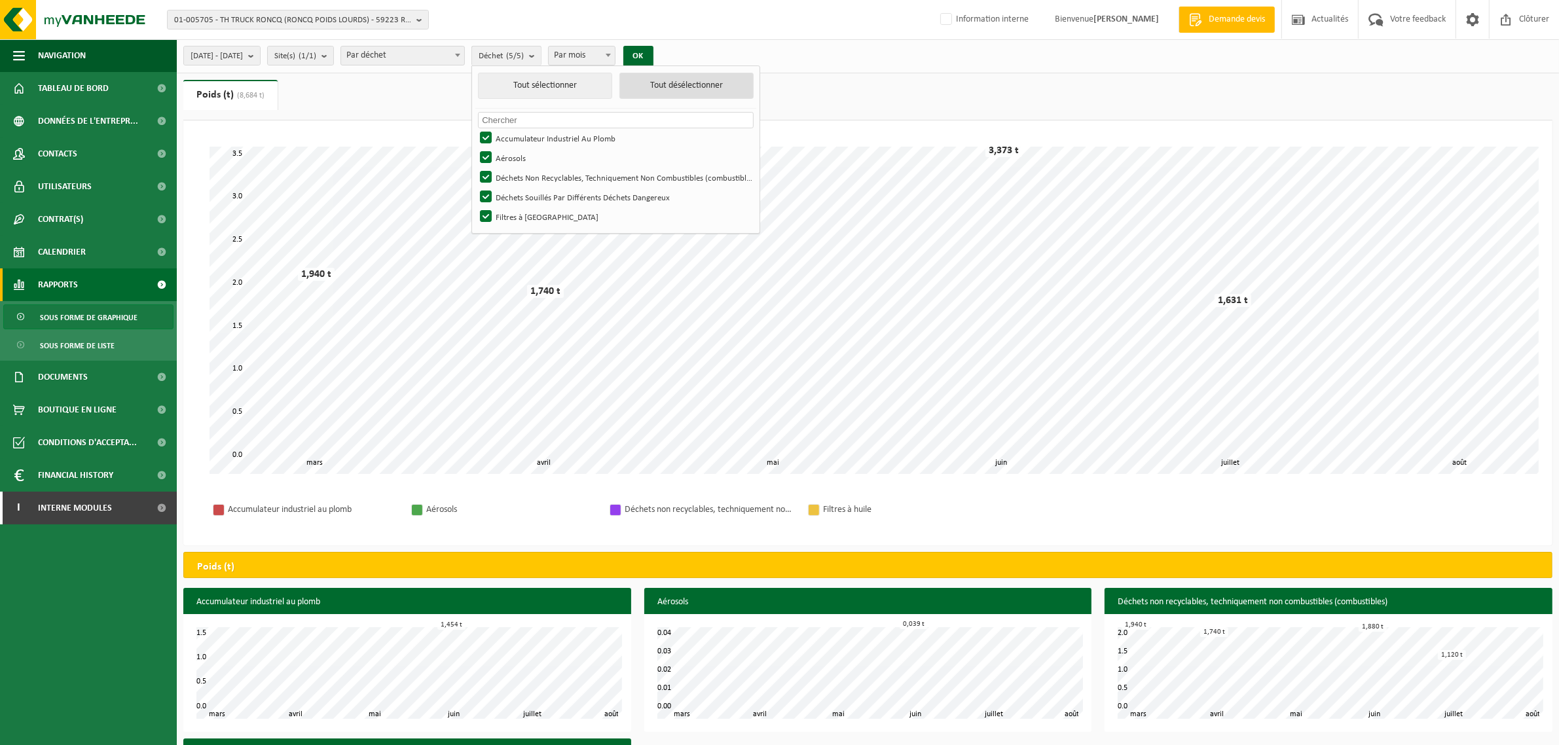
click at [730, 89] on button "Tout désélectionner" at bounding box center [686, 86] width 134 height 26
checkbox input "false"
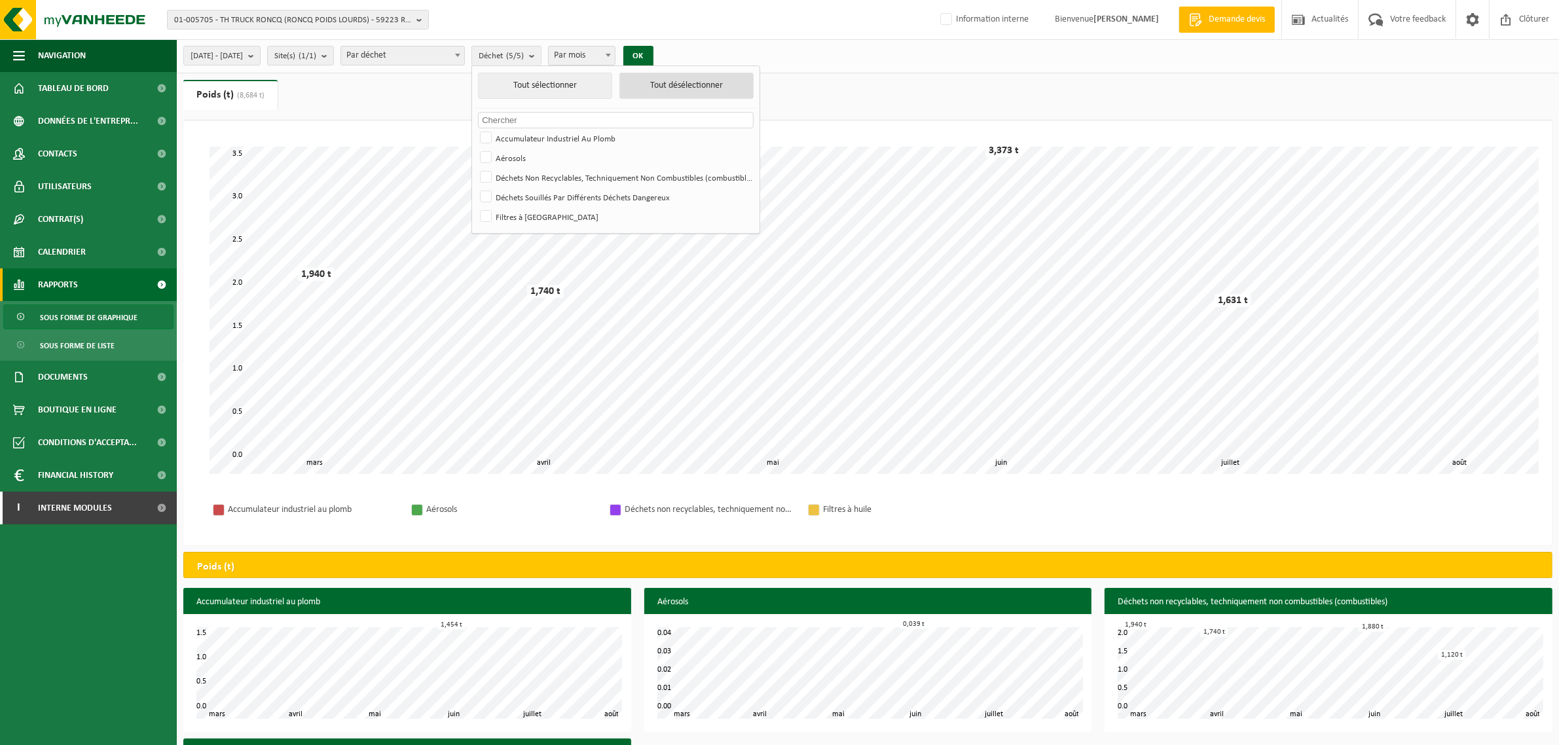
checkbox input "false"
click at [521, 132] on label "Accumulateur Industriel Au Plomb" at bounding box center [614, 138] width 275 height 20
click at [475, 128] on input "Accumulateur Industriel Au Plomb" at bounding box center [475, 128] width 1 height 1
checkbox input "true"
click at [653, 52] on button "OK" at bounding box center [638, 56] width 30 height 21
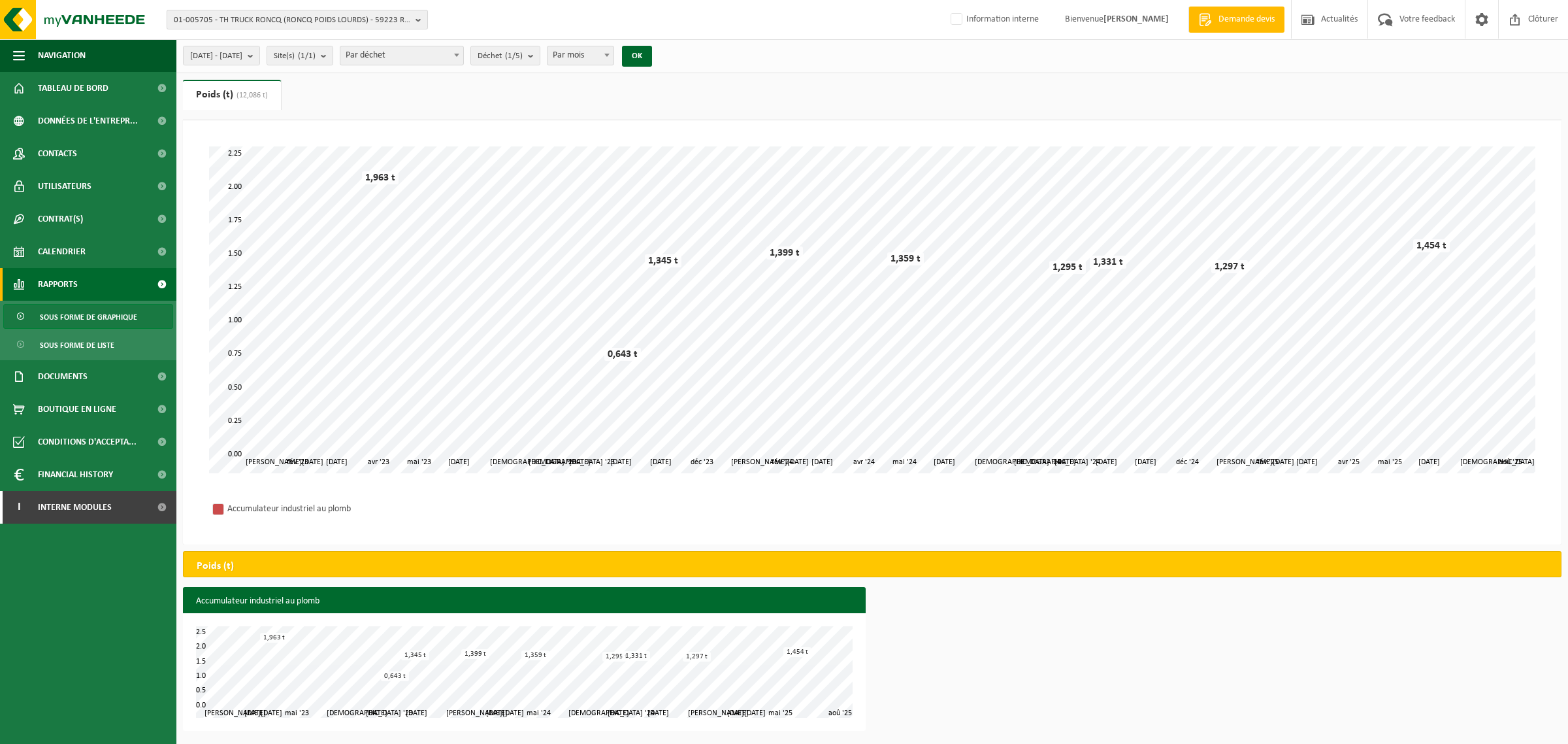
click at [263, 21] on span "01-005705 - TH TRUCK RONCQ (RONCQ POIDS LOURDS) - 59223 RONCQ, [STREET_ADDRESS]…" at bounding box center [291, 20] width 237 height 20
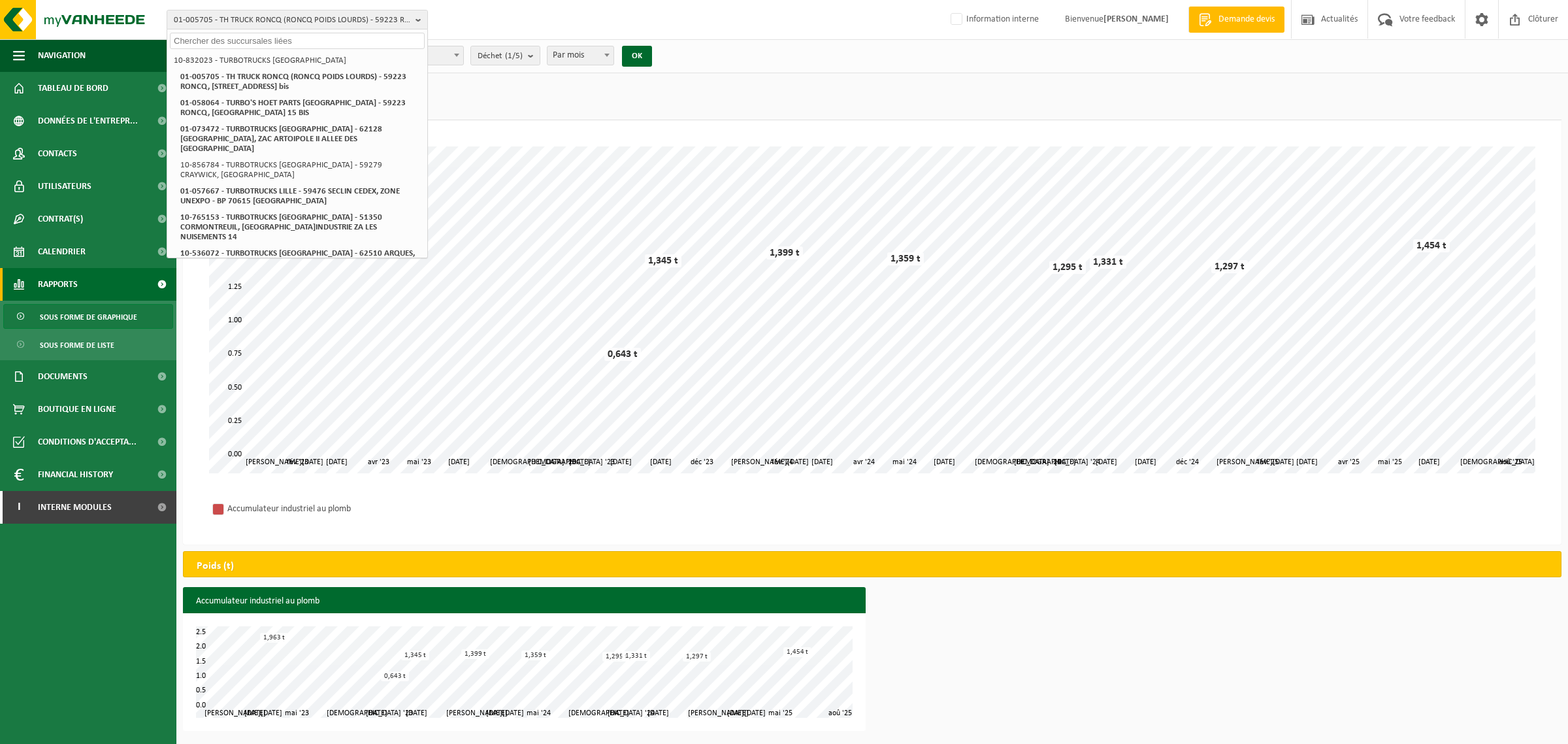
click at [264, 43] on input "text" at bounding box center [296, 41] width 255 height 16
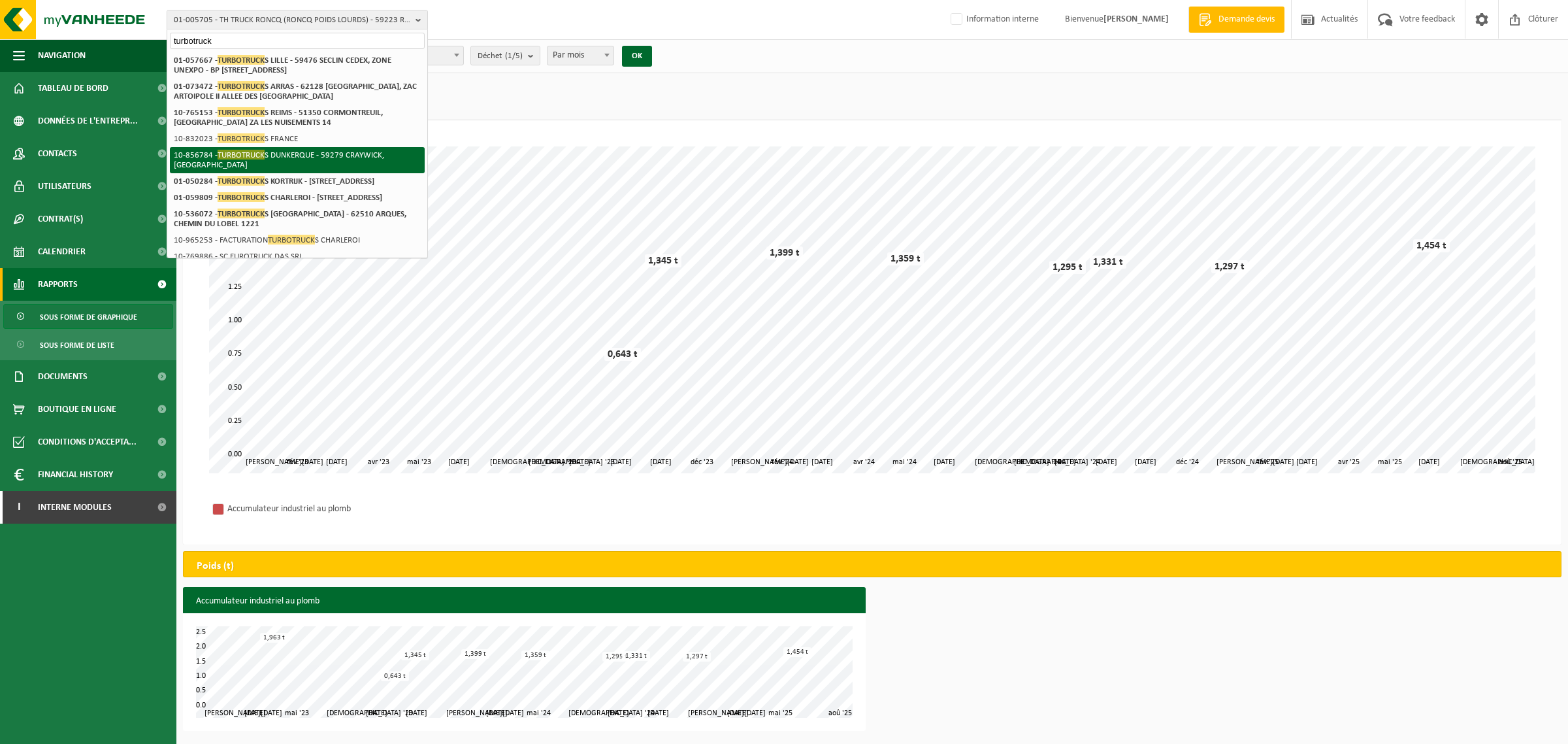
type input "turbotruck"
click at [244, 154] on span "TURBOTRUCK" at bounding box center [241, 155] width 47 height 10
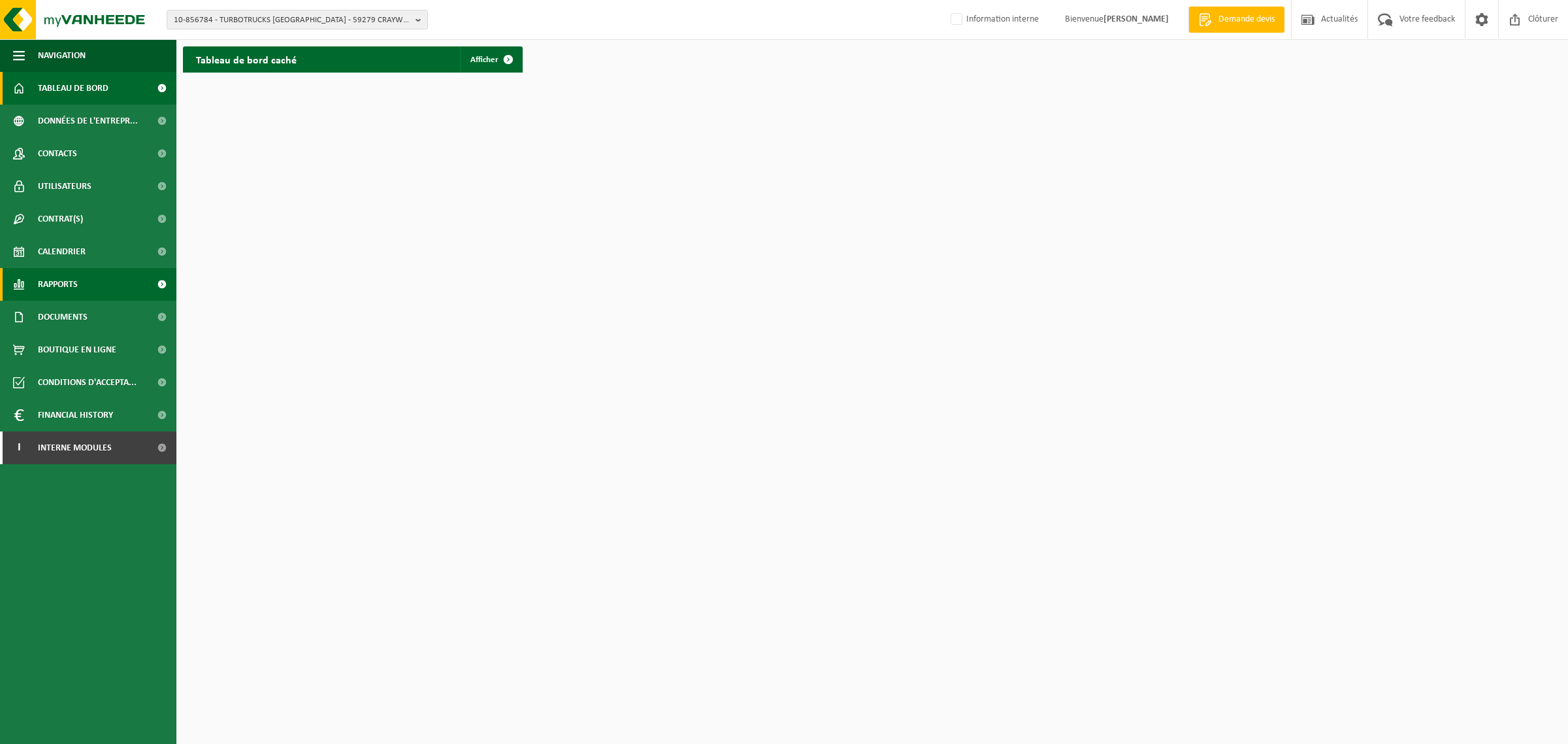
click at [53, 289] on span "Rapports" at bounding box center [58, 284] width 40 height 33
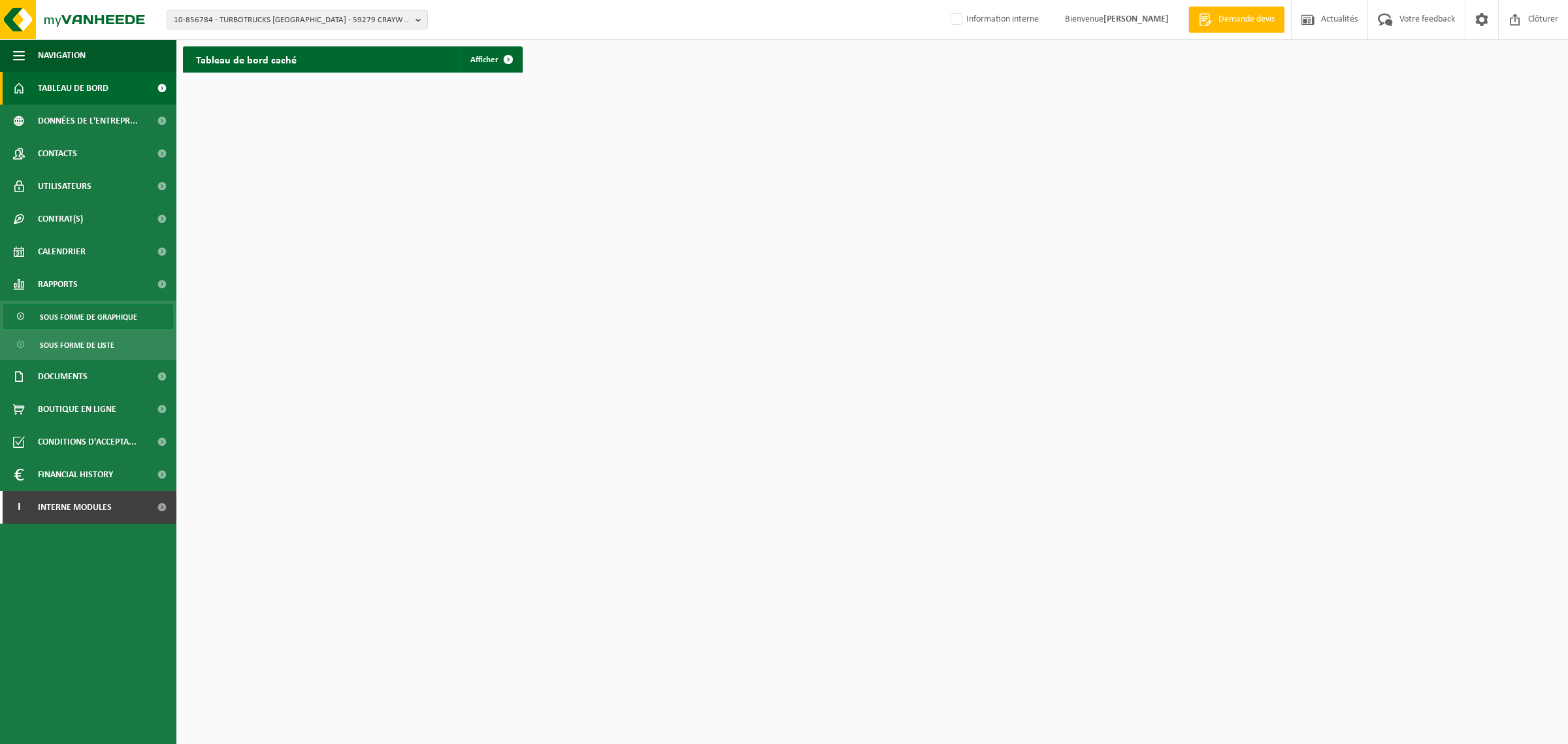
click at [66, 316] on span "Sous forme de graphique" at bounding box center [89, 317] width 98 height 25
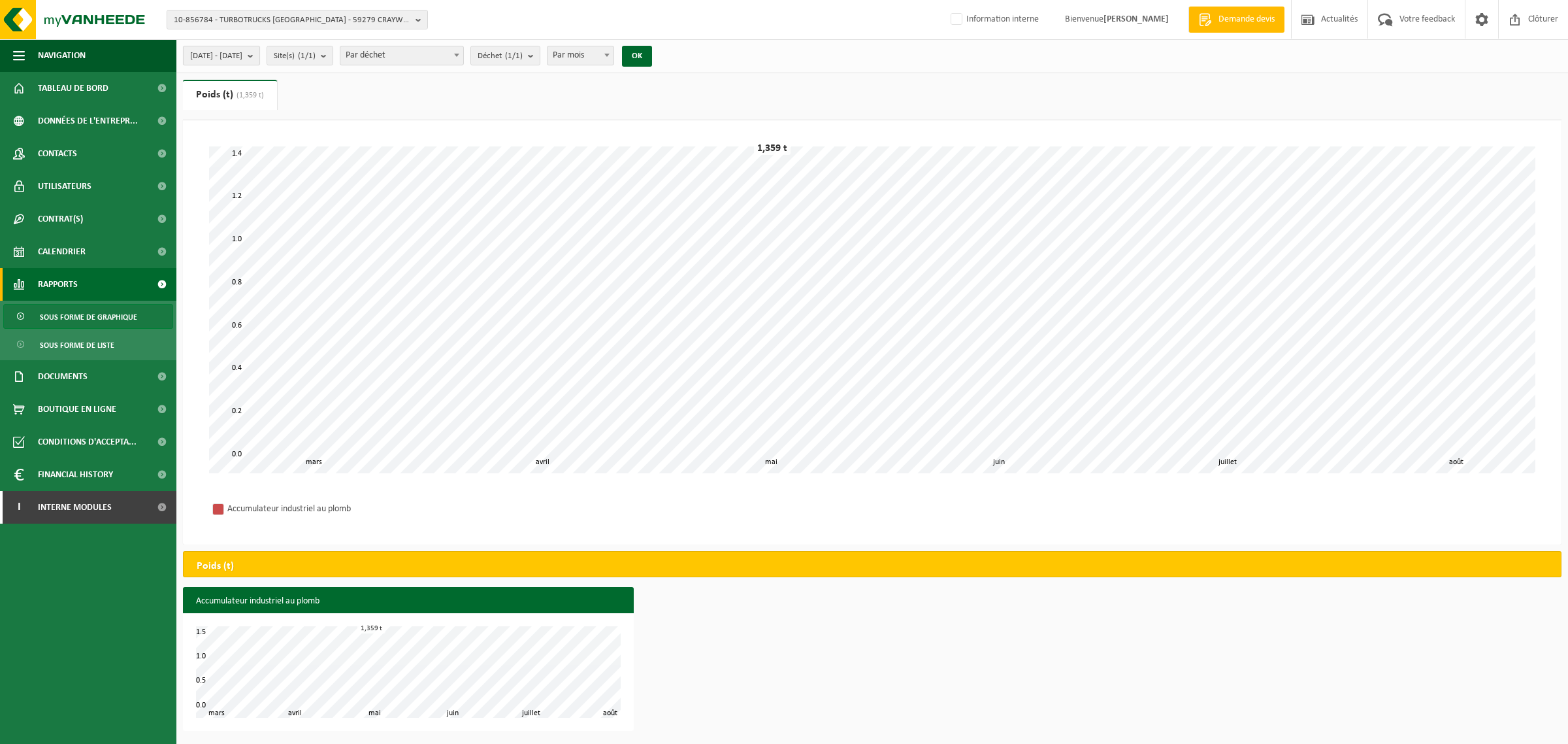
click at [243, 59] on span "2025-03-01 - 2025-08-14" at bounding box center [217, 56] width 52 height 20
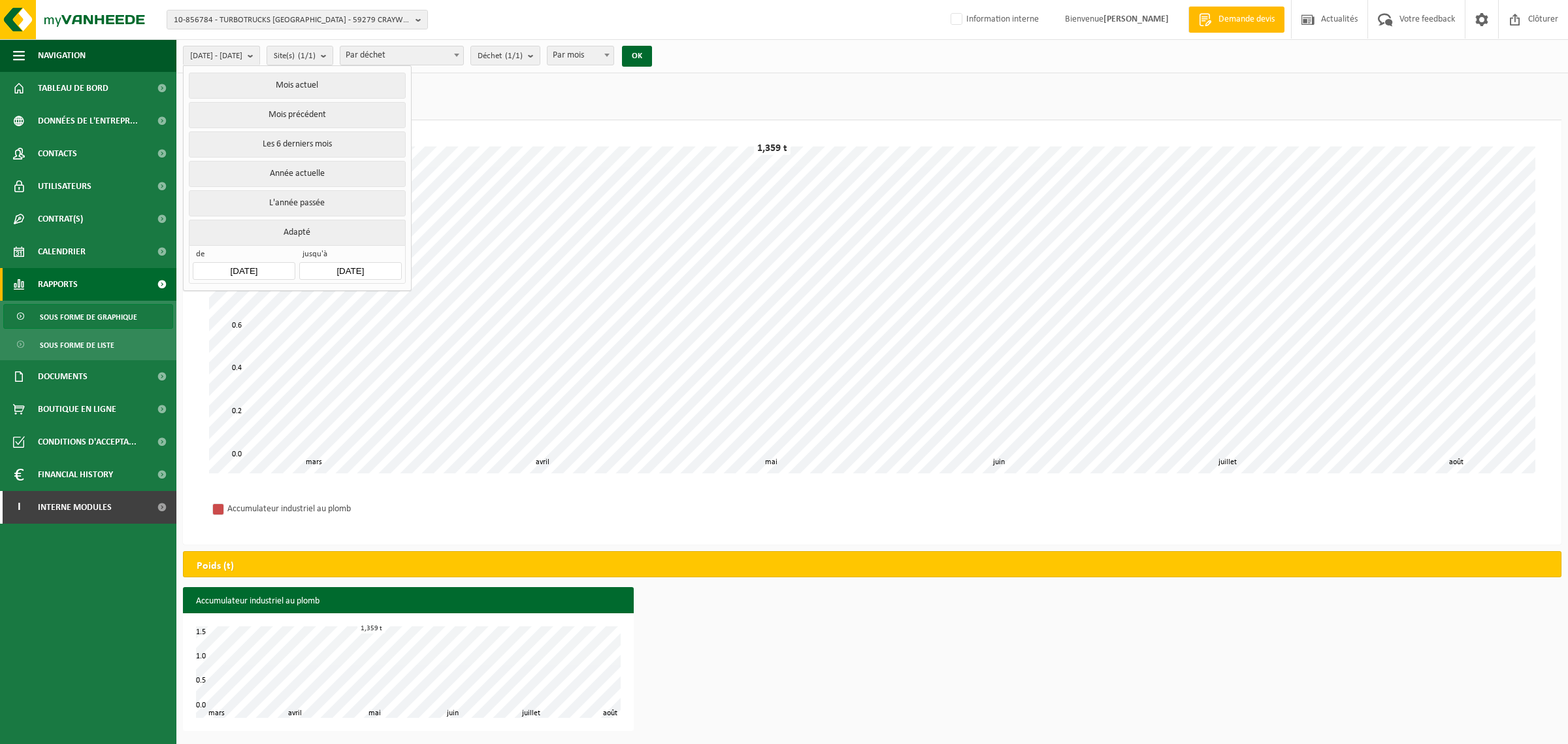
click at [229, 273] on input "2025-03-01" at bounding box center [244, 272] width 102 height 18
click at [268, 302] on div "Mars, 2025" at bounding box center [274, 302] width 58 height 21
click at [204, 304] on icon at bounding box center [207, 302] width 21 height 21
click at [227, 333] on div "Jan" at bounding box center [221, 329] width 54 height 27
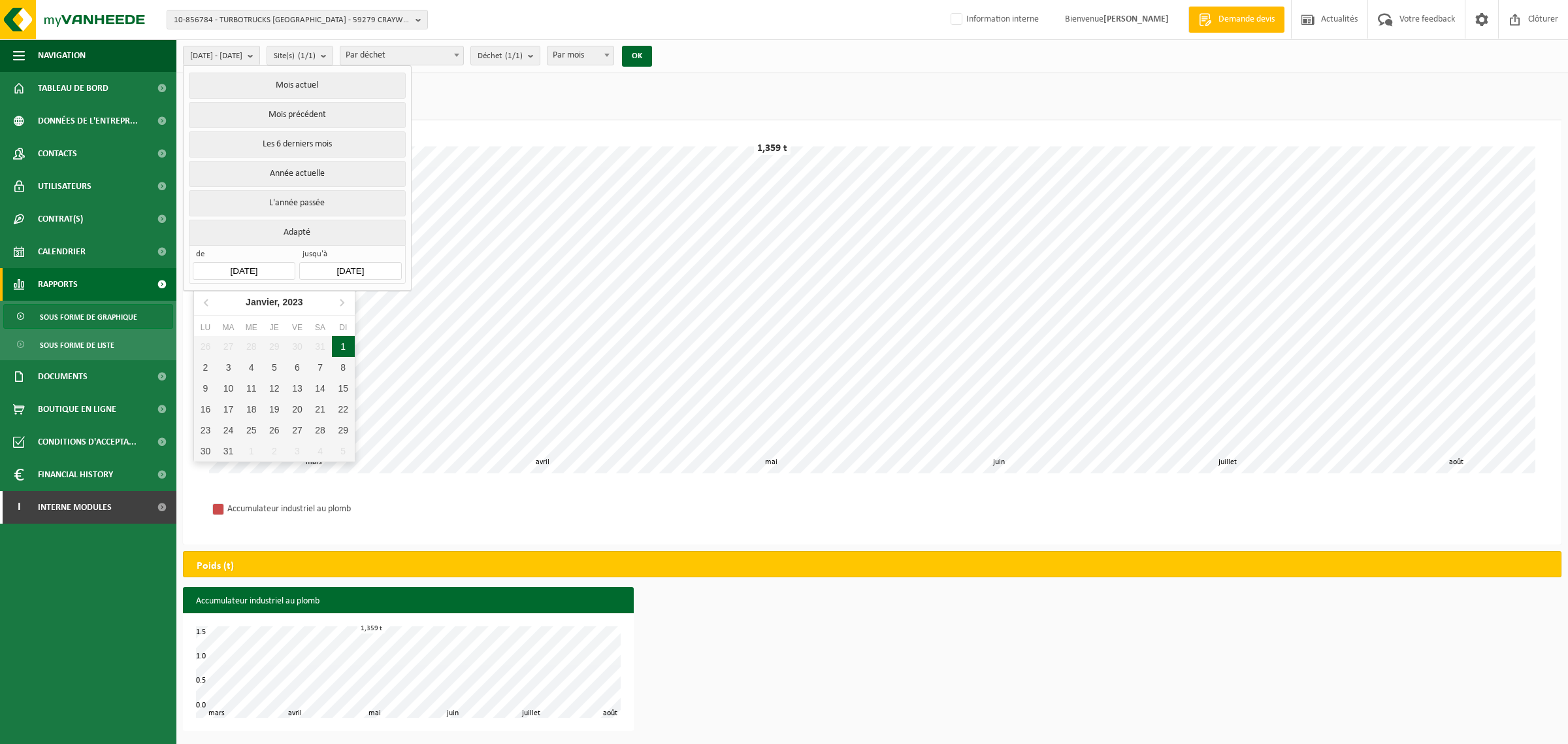
click at [344, 350] on div "1" at bounding box center [343, 347] width 23 height 21
type input "2023-01-01"
click at [652, 52] on button "OK" at bounding box center [637, 56] width 30 height 21
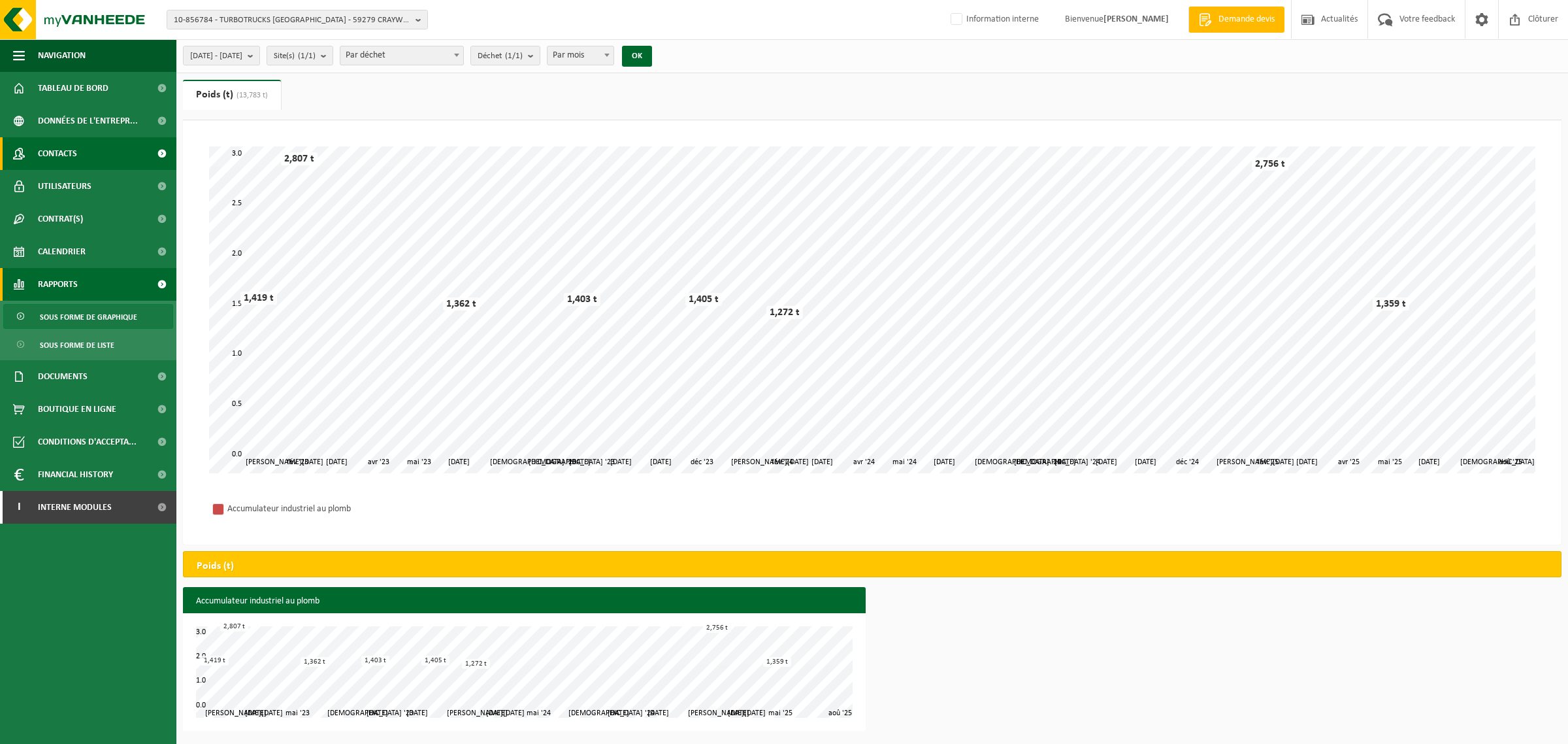
click at [86, 154] on link "Contacts" at bounding box center [88, 153] width 177 height 33
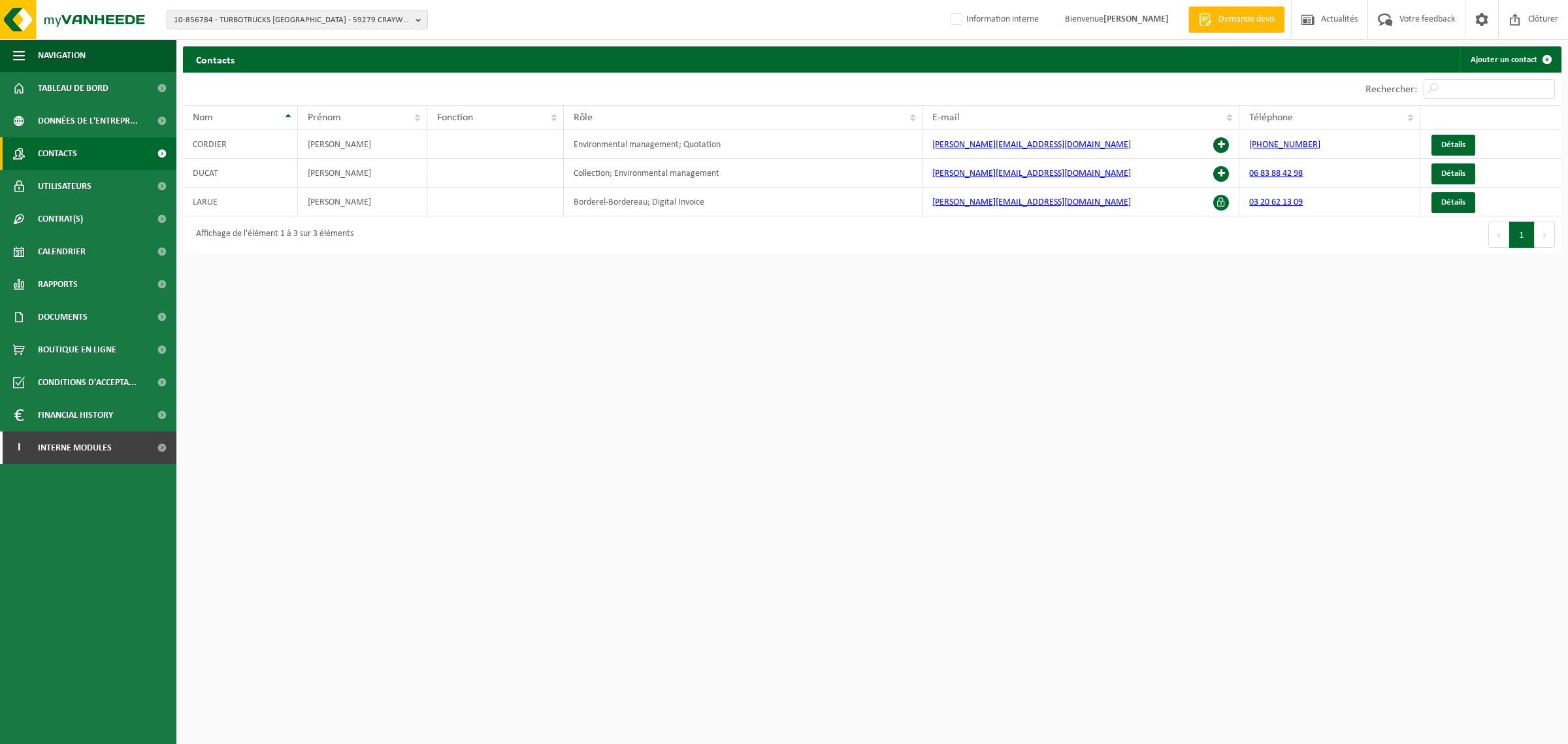
click at [351, 535] on html "10-856784 - TURBOTRUCKS [GEOGRAPHIC_DATA] - 59279 CRAYWICK, [GEOGRAPHIC_DATA] 1…" at bounding box center [784, 372] width 1568 height 744
click at [318, 18] on span "10-856784 - TURBOTRUCKS [GEOGRAPHIC_DATA] - 59279 CRAYWICK, [GEOGRAPHIC_DATA]" at bounding box center [291, 20] width 237 height 20
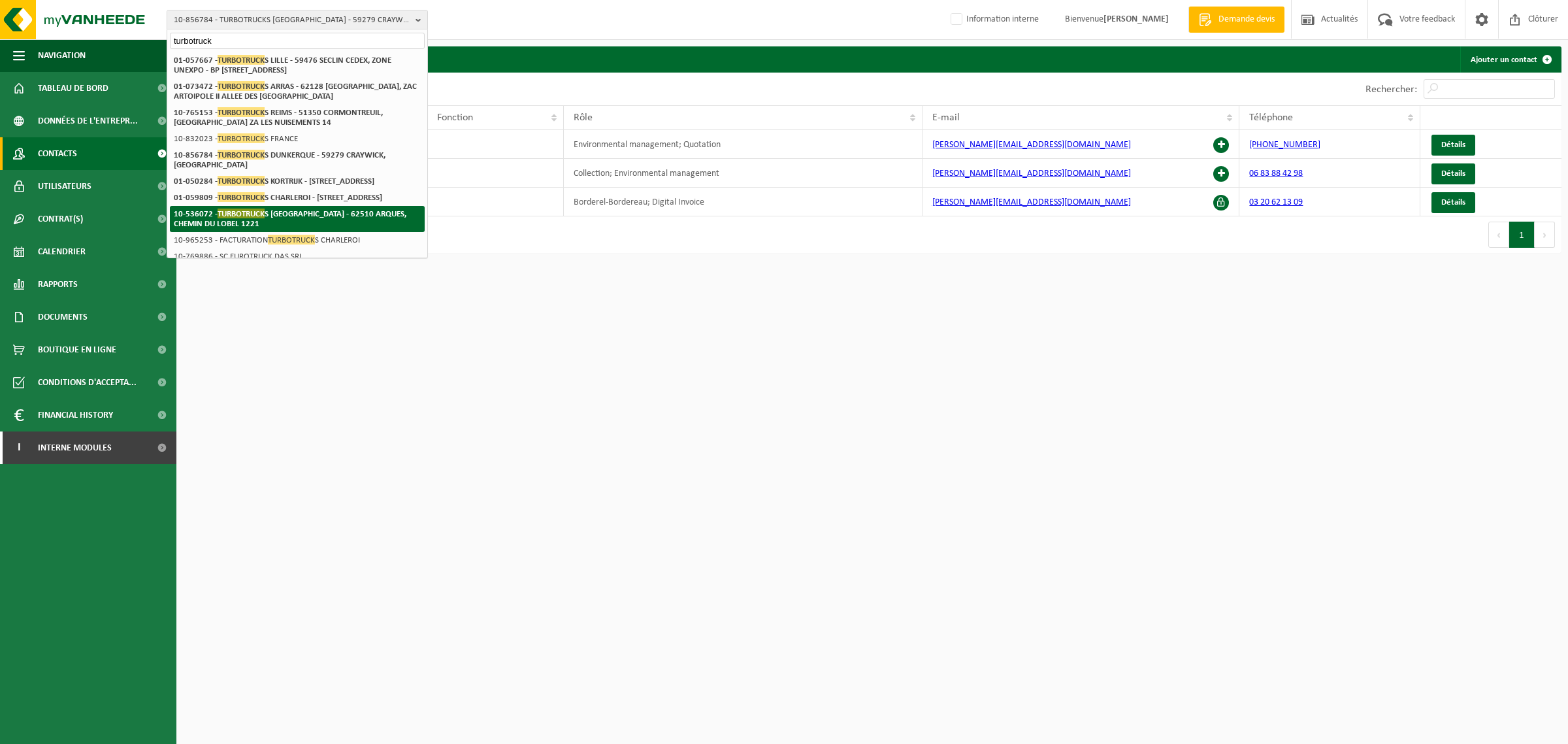
type input "turbotruck"
click at [234, 219] on span "TURBOTRUCK" at bounding box center [241, 214] width 47 height 10
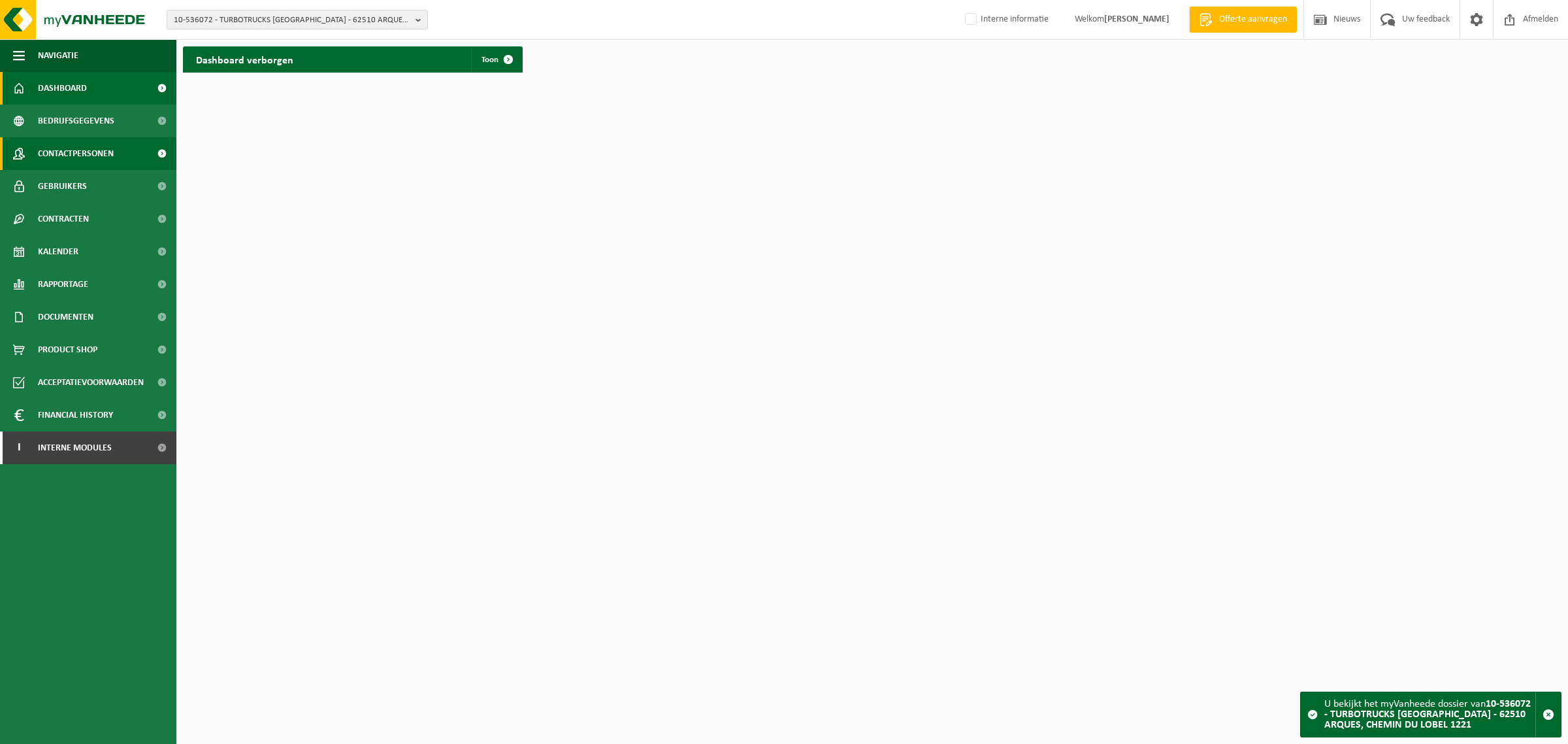
click at [65, 156] on span "Contactpersonen" at bounding box center [76, 153] width 76 height 33
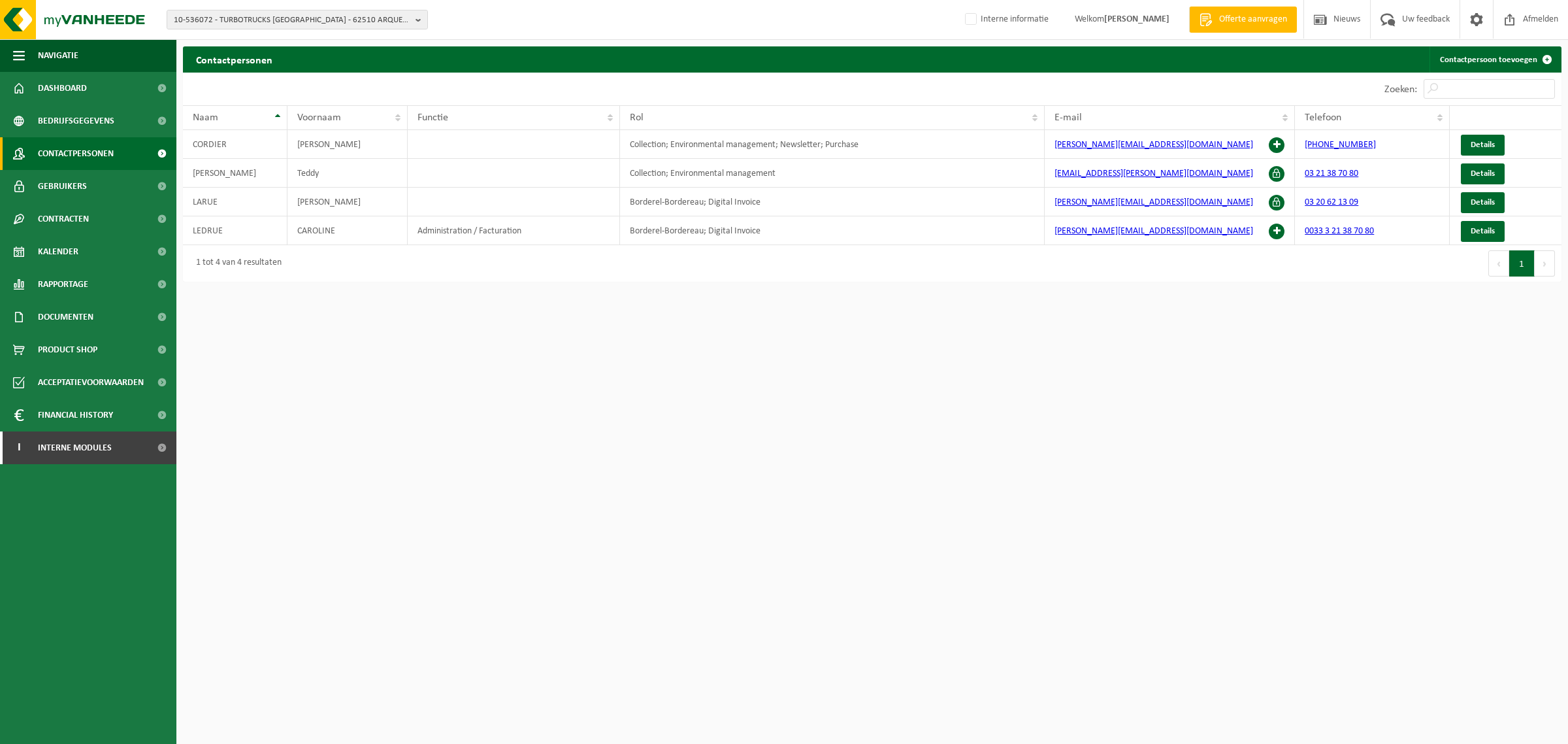
click at [399, 332] on html "10-536072 - TURBOTRUCKS SAINT-OMER - 62510 ARQUES, CHEMIN DU LOBEL 1221 10-8320…" at bounding box center [784, 372] width 1568 height 744
click at [70, 189] on span "Gebruikers" at bounding box center [62, 186] width 49 height 33
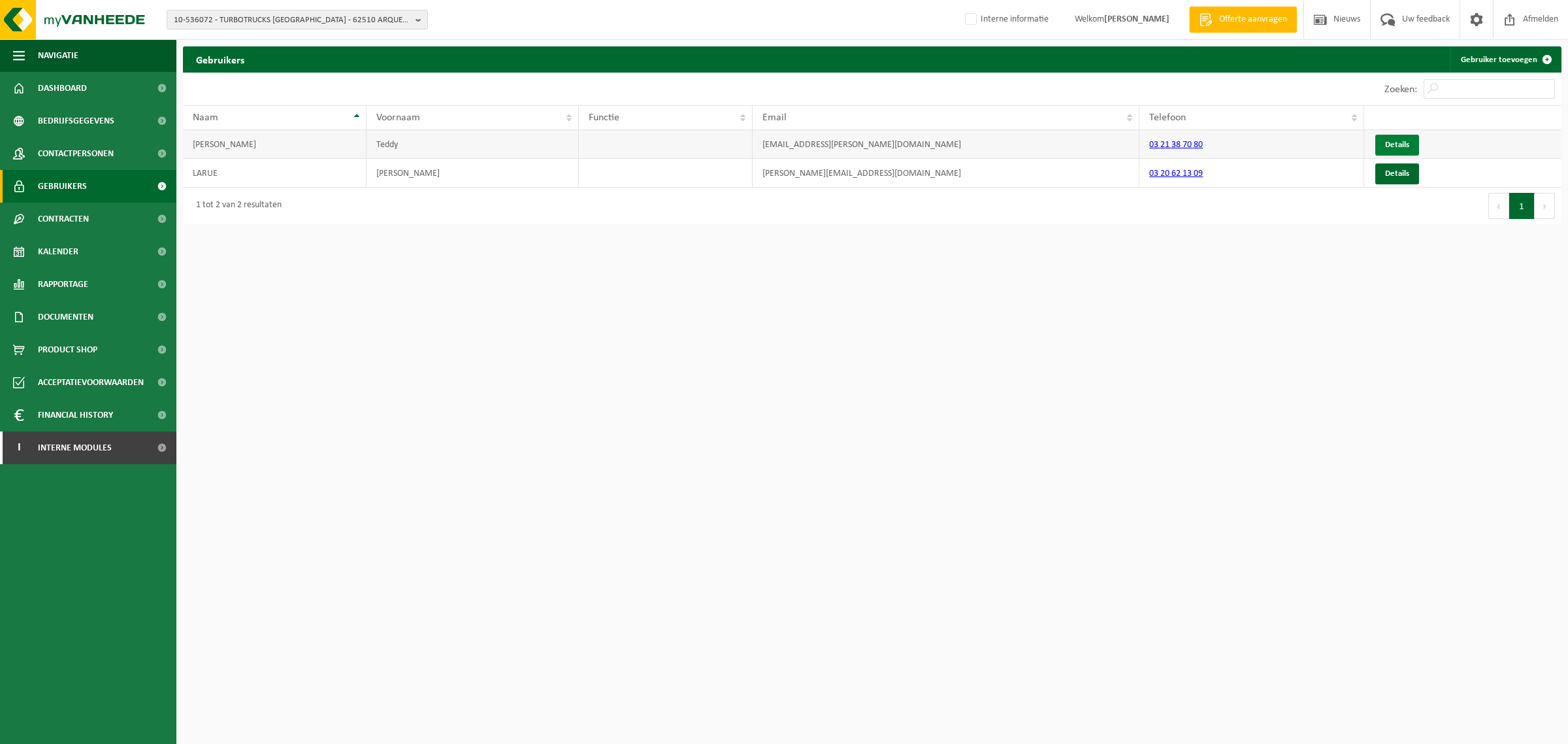
click at [1400, 144] on link "Details" at bounding box center [1397, 145] width 44 height 21
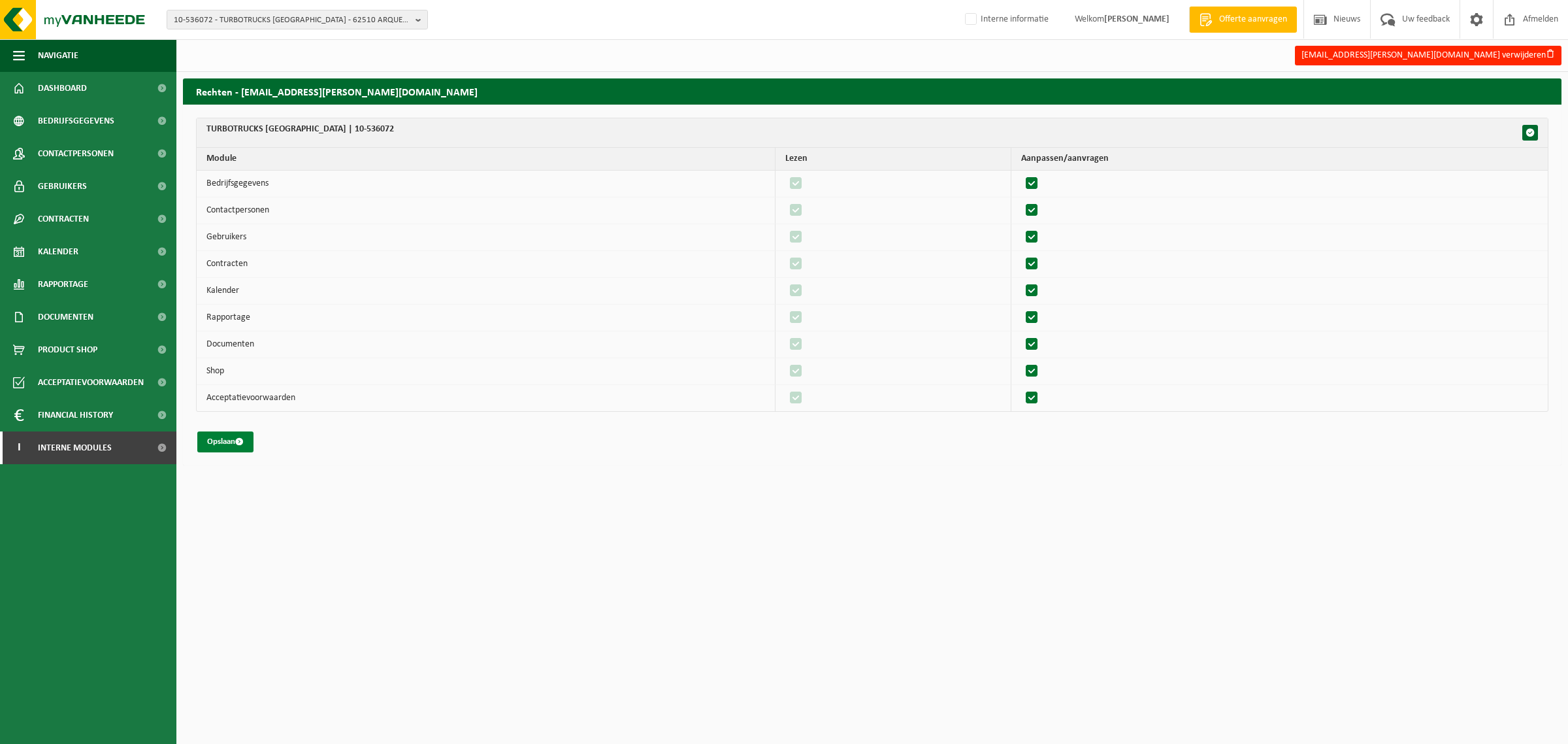
click at [241, 446] on span "submit" at bounding box center [240, 441] width 9 height 9
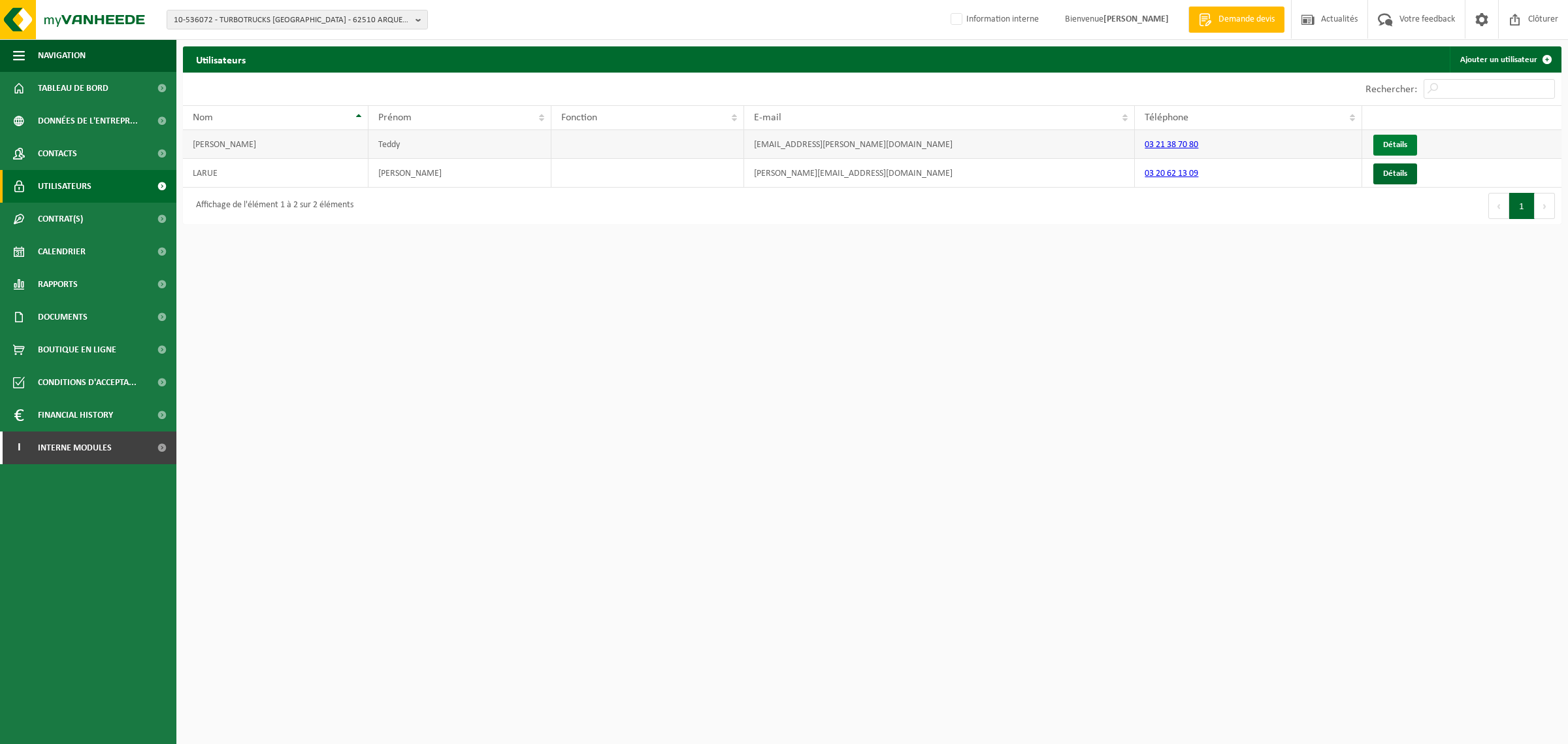
click at [1407, 148] on link "Détails" at bounding box center [1395, 145] width 44 height 21
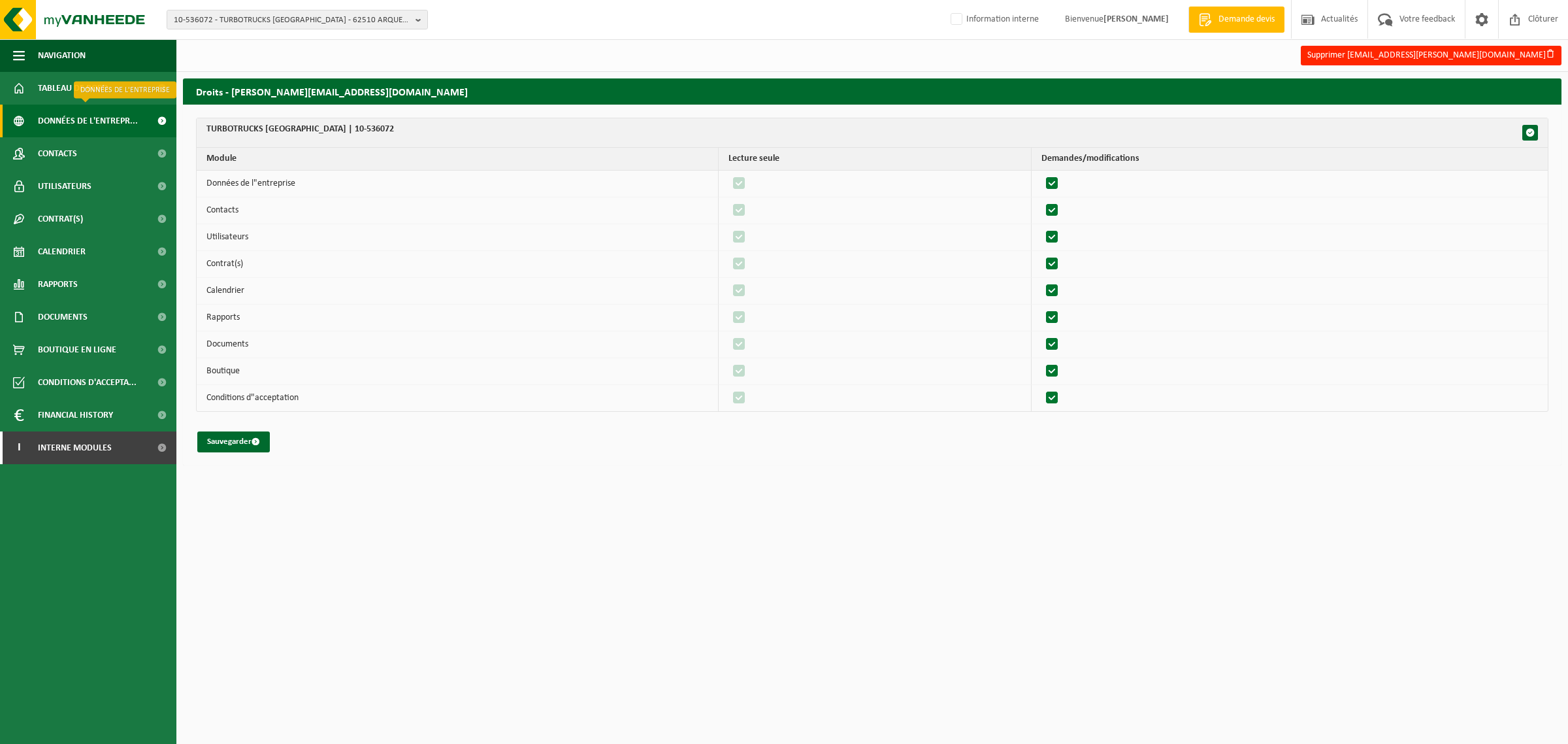
click at [75, 124] on span "Données de l'entrepr..." at bounding box center [88, 121] width 100 height 33
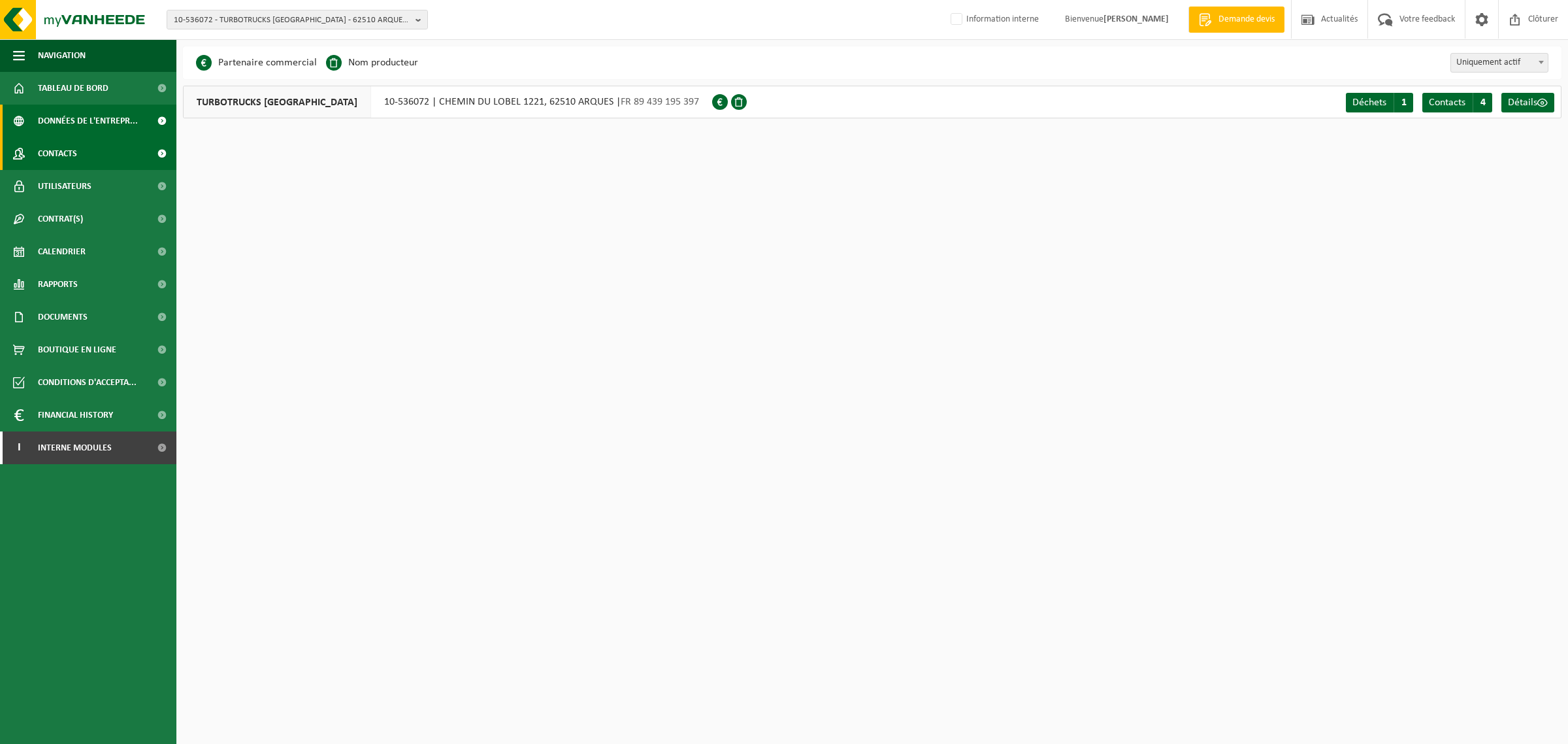
click at [46, 154] on span "Contacts" at bounding box center [57, 153] width 39 height 33
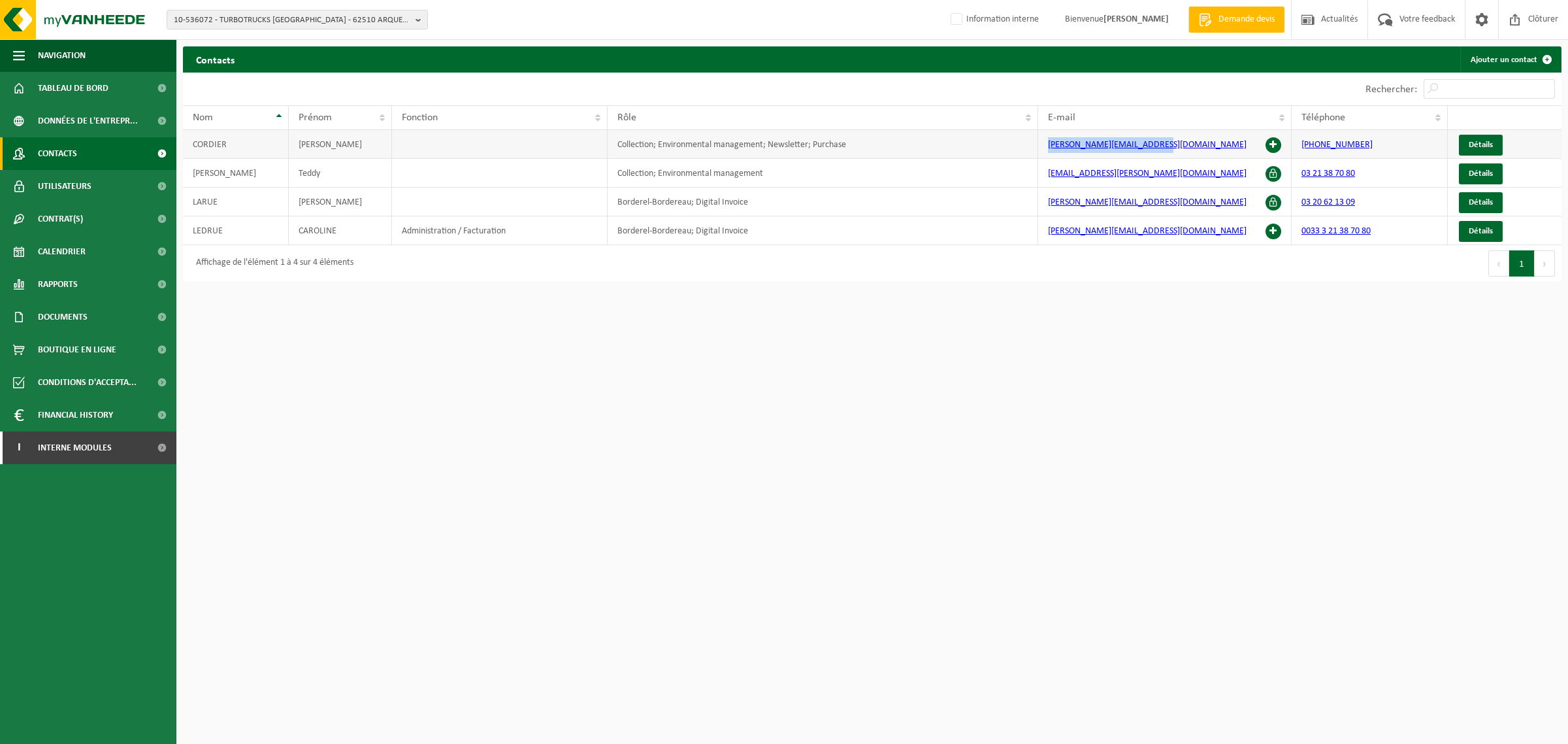
drag, startPoint x: 1187, startPoint y: 146, endPoint x: 1026, endPoint y: 146, distance: 161.0
click at [1026, 146] on tr "[PERSON_NAME] Collection; Environmental management; Newsletter; [PERSON_NAME] […" at bounding box center [871, 144] width 1378 height 29
copy tr "[PERSON_NAME][EMAIL_ADDRESS][DOMAIN_NAME]"
click at [1206, 177] on td "teddy.krawczyk@th-group.eu" at bounding box center [1165, 173] width 254 height 29
drag, startPoint x: 1206, startPoint y: 177, endPoint x: 1044, endPoint y: 187, distance: 162.3
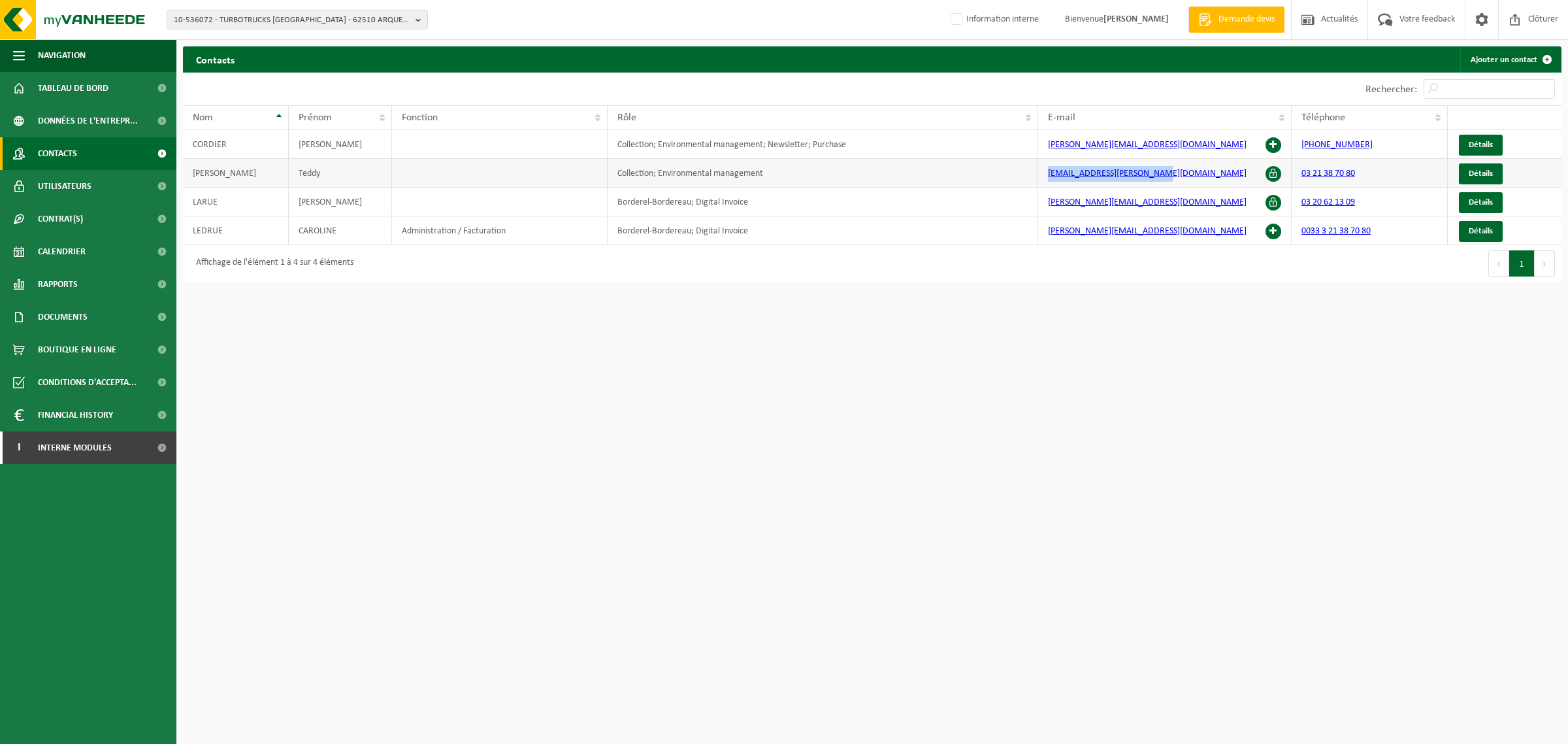
click at [1044, 187] on td "teddy.krawczyk@th-group.eu" at bounding box center [1165, 173] width 254 height 29
copy link "teddy.krawczyk@th-group.eu"
click at [287, 14] on span "10-536072 - TURBOTRUCKS [GEOGRAPHIC_DATA] - 62510 ARQUES, CHEMIN DU LOBEL 1221" at bounding box center [291, 20] width 237 height 20
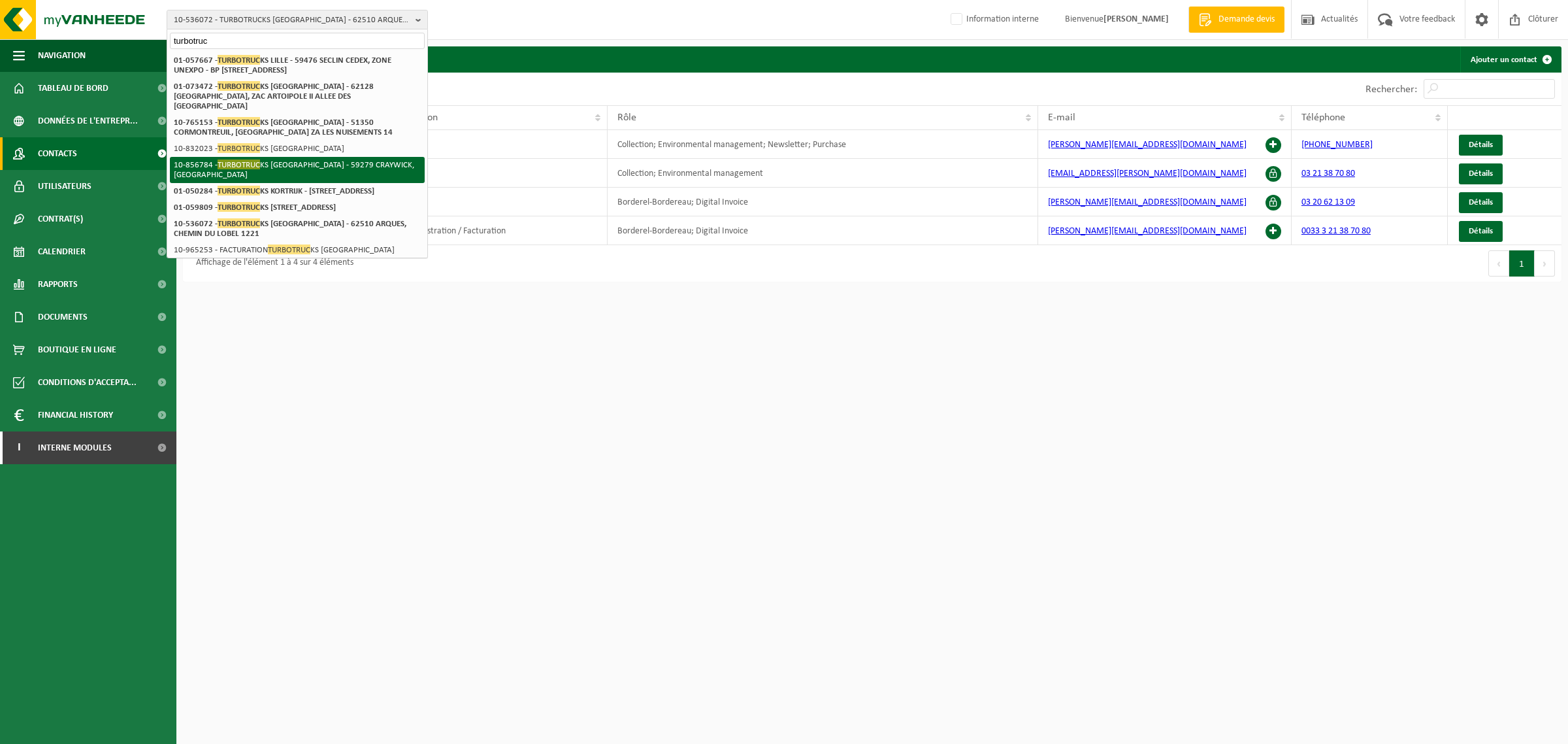
type input "turbotruc"
click at [228, 160] on span "TURBOTRUC" at bounding box center [239, 165] width 43 height 10
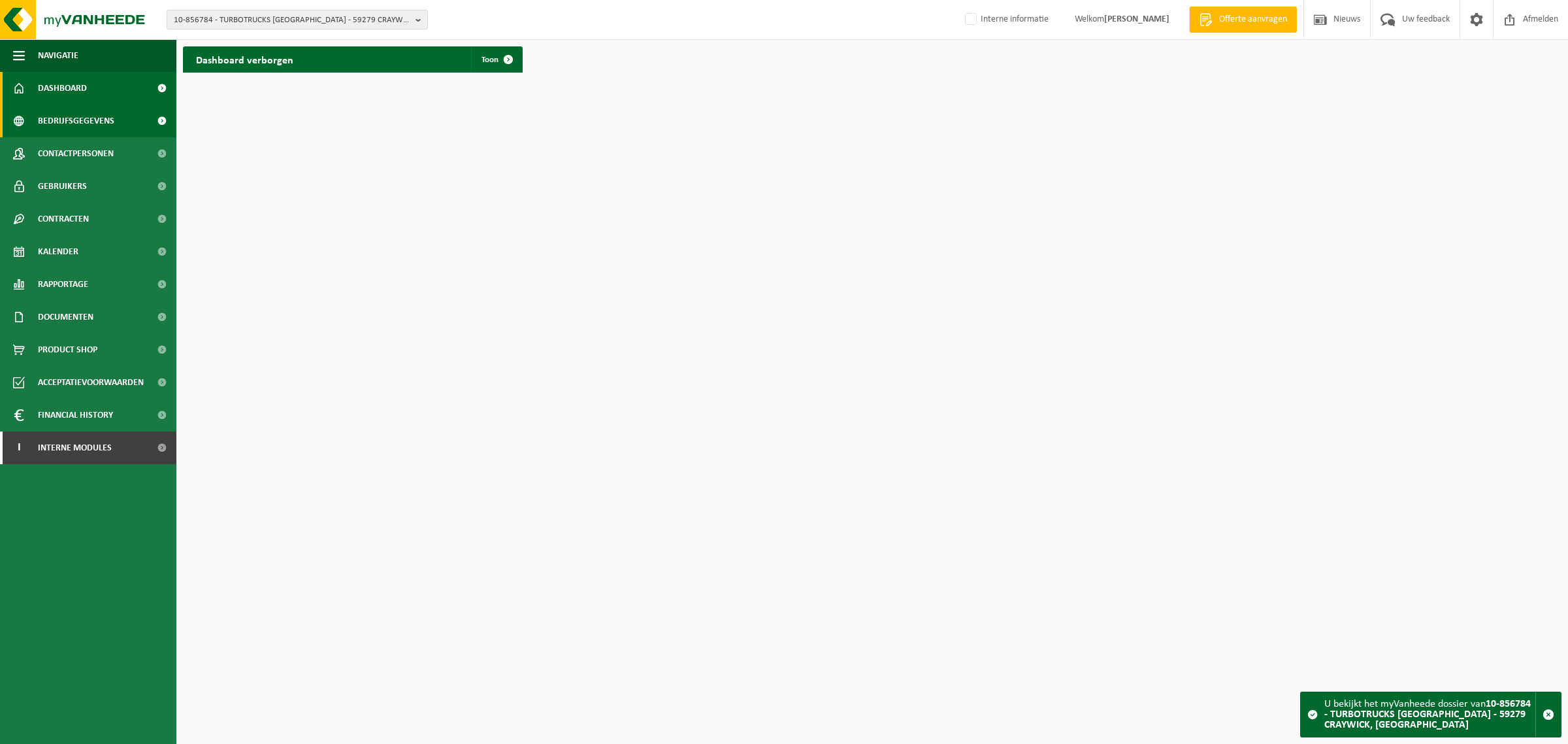
click at [112, 122] on span "Bedrijfsgegevens" at bounding box center [76, 121] width 77 height 33
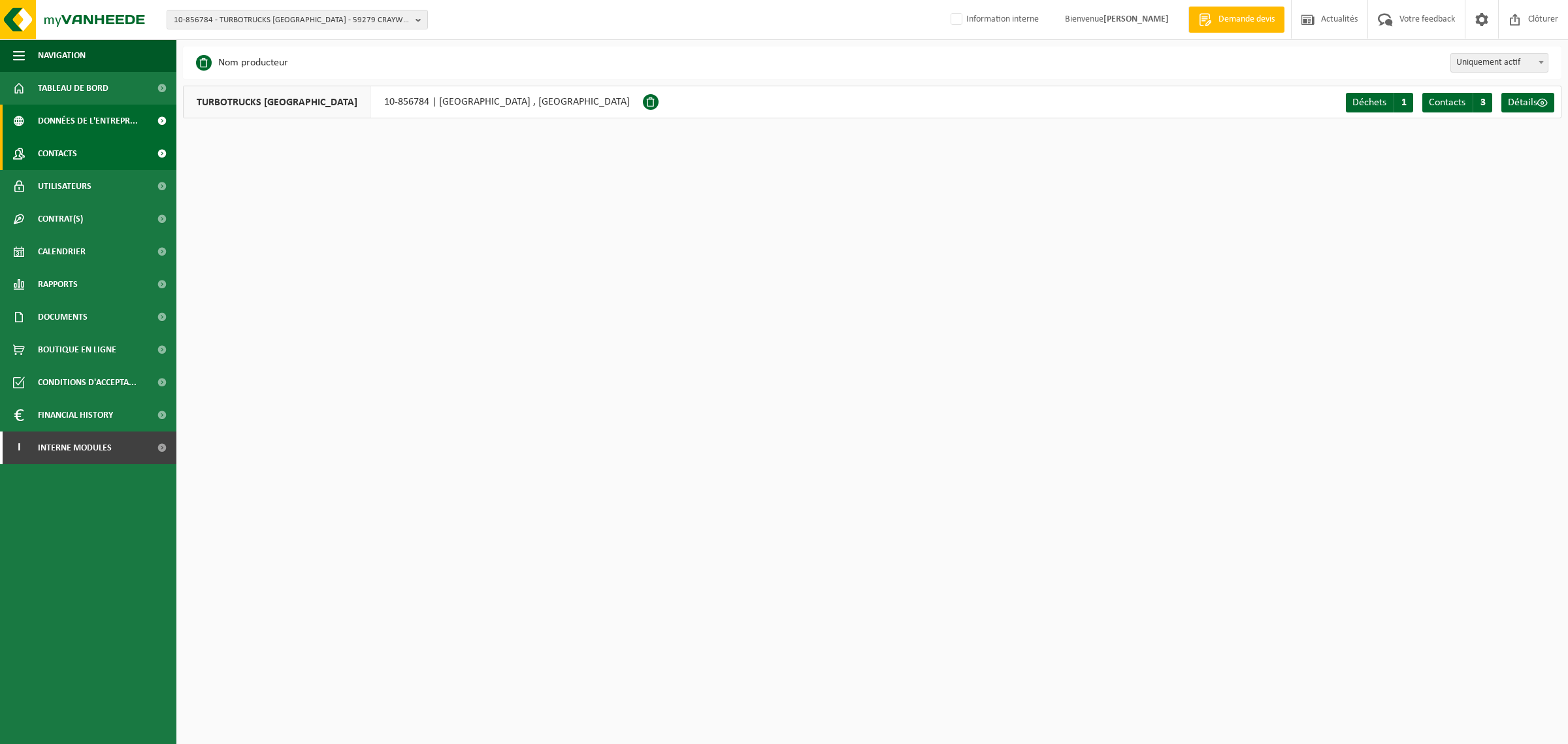
click at [58, 158] on span "Contacts" at bounding box center [57, 153] width 39 height 33
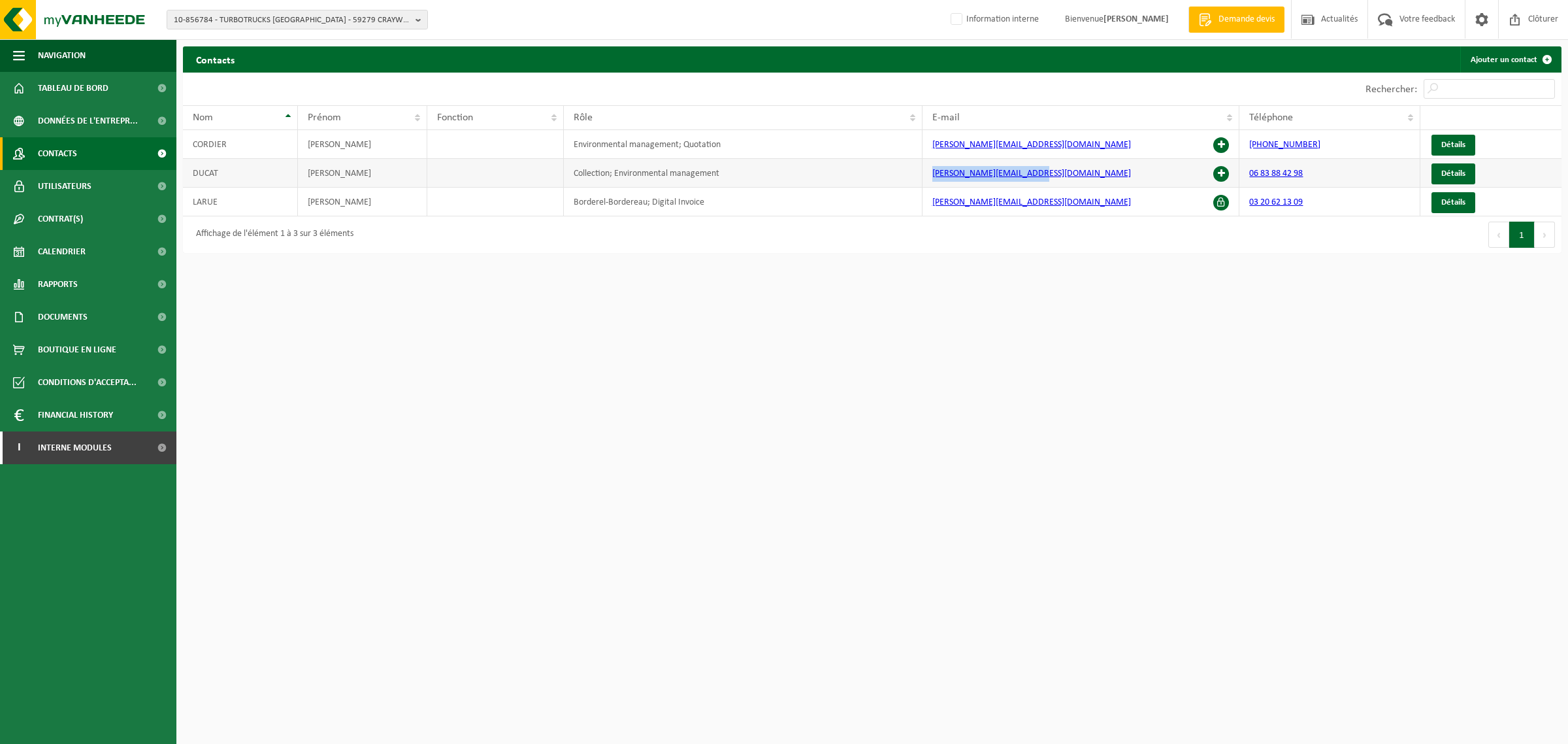
drag, startPoint x: 1080, startPoint y: 181, endPoint x: 931, endPoint y: 185, distance: 149.1
click at [931, 185] on td "[PERSON_NAME][EMAIL_ADDRESS][DOMAIN_NAME]" at bounding box center [1081, 173] width 317 height 29
copy link "[PERSON_NAME][EMAIL_ADDRESS][DOMAIN_NAME]"
click at [948, 360] on html "10-856784 - TURBOTRUCKS [GEOGRAPHIC_DATA] - 59279 CRAYWICK, [GEOGRAPHIC_DATA] 1…" at bounding box center [784, 372] width 1568 height 744
